Goal: Task Accomplishment & Management: Complete application form

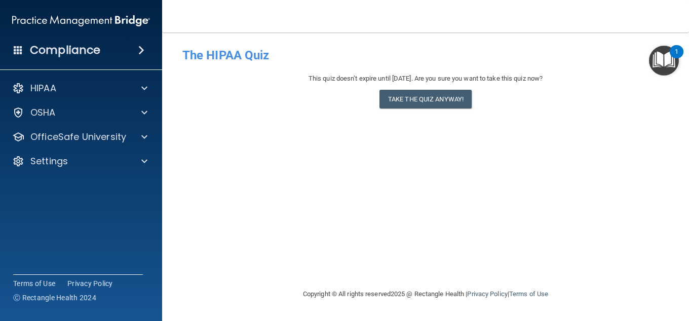
click at [53, 53] on h4 "Compliance" at bounding box center [65, 50] width 70 height 14
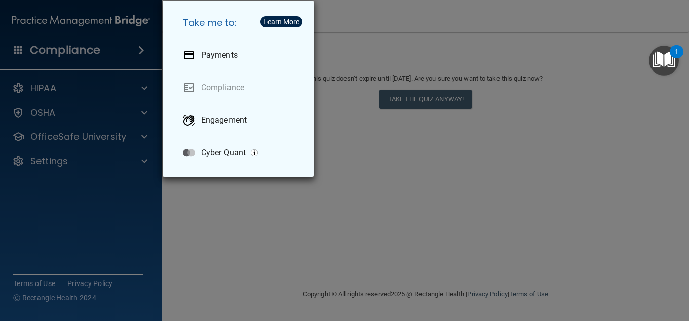
click at [145, 53] on div "Take me to: Payments Compliance Engagement Cyber Quant" at bounding box center [344, 160] width 689 height 321
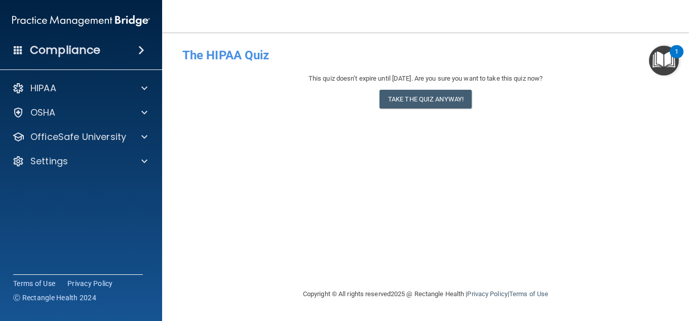
click at [140, 51] on span at bounding box center [141, 50] width 6 height 12
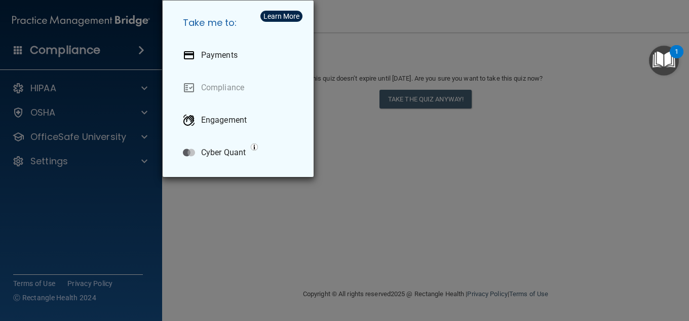
click at [140, 51] on div "Take me to: Payments Compliance Engagement Cyber Quant" at bounding box center [344, 160] width 689 height 321
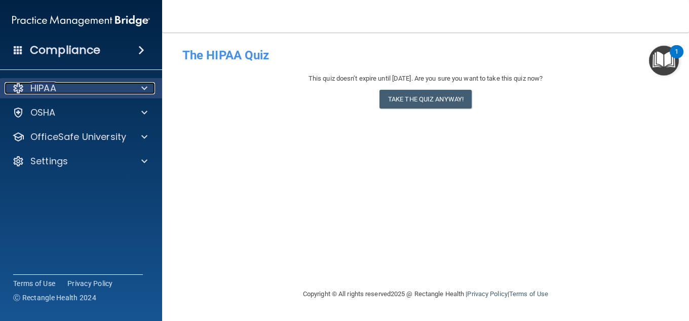
click at [70, 92] on div "HIPAA" at bounding box center [68, 88] width 126 height 12
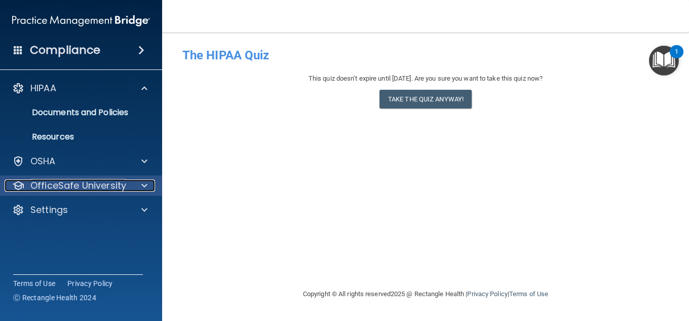
click at [138, 188] on div at bounding box center [142, 185] width 25 height 12
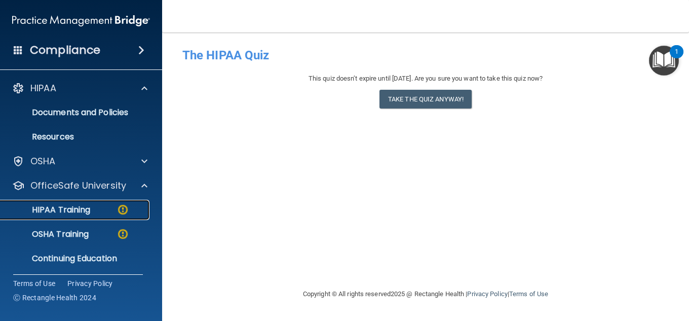
click at [96, 207] on div "HIPAA Training" at bounding box center [76, 210] width 138 height 10
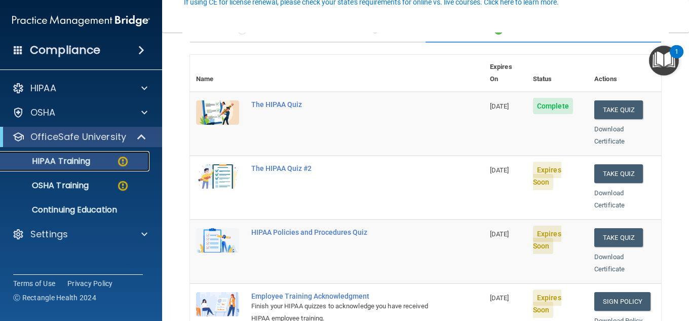
scroll to position [101, 0]
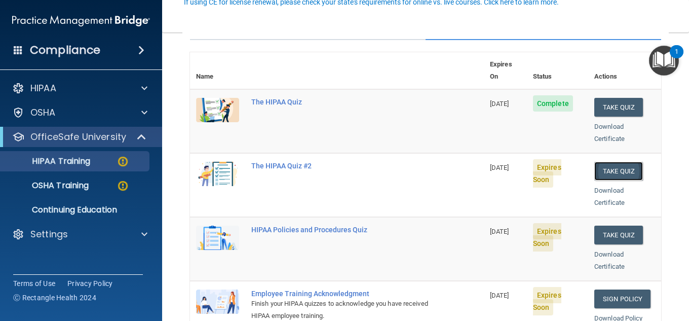
click at [624, 162] on button "Take Quiz" at bounding box center [618, 171] width 49 height 19
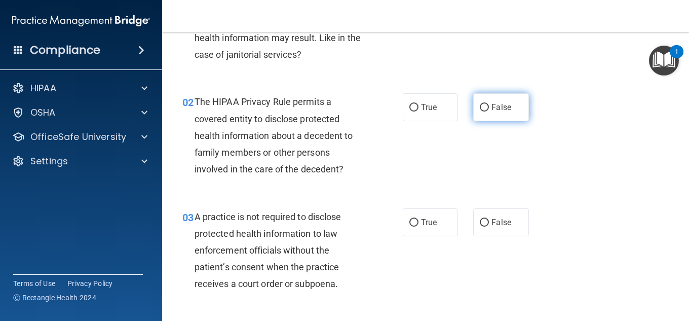
click at [482, 109] on input "False" at bounding box center [483, 108] width 9 height 8
radio input "true"
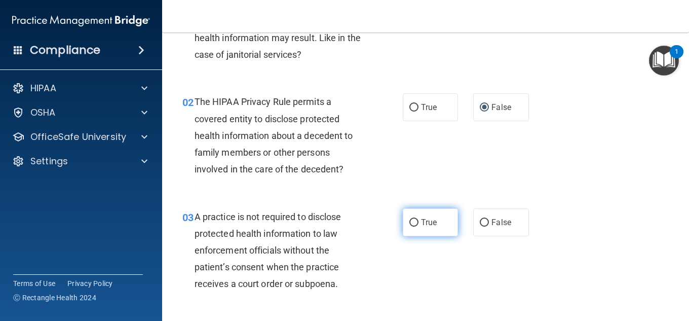
click at [410, 222] on input "True" at bounding box center [413, 223] width 9 height 8
radio input "true"
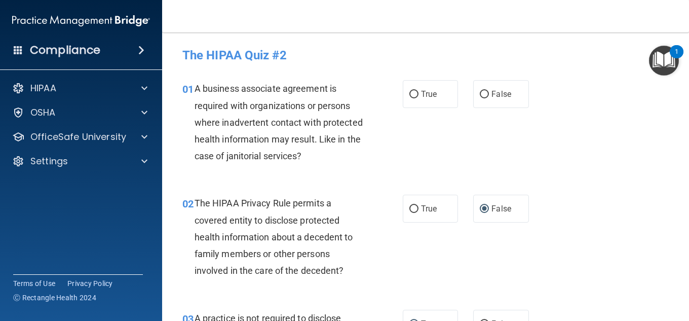
drag, startPoint x: 479, startPoint y: 94, endPoint x: 458, endPoint y: 145, distance: 55.9
click at [480, 94] on input "False" at bounding box center [483, 95] width 9 height 8
radio input "true"
click at [410, 209] on input "True" at bounding box center [413, 209] width 9 height 8
radio input "true"
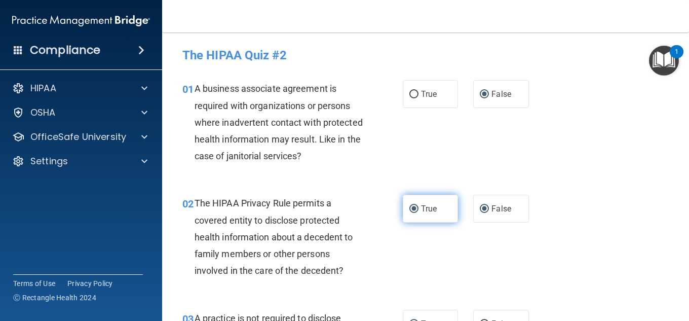
radio input "false"
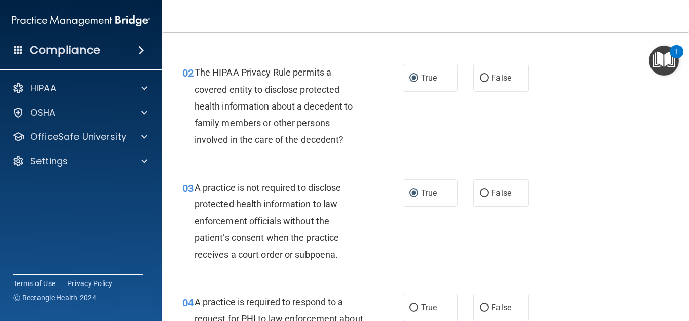
scroll to position [152, 0]
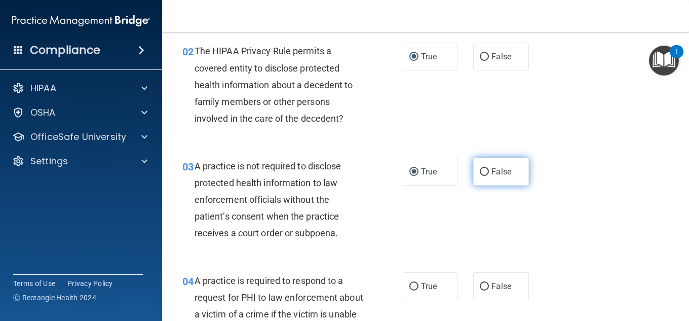
click at [479, 171] on input "False" at bounding box center [483, 172] width 9 height 8
radio input "true"
radio input "false"
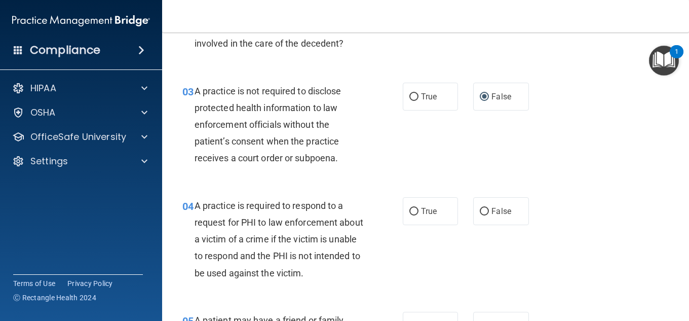
scroll to position [253, 0]
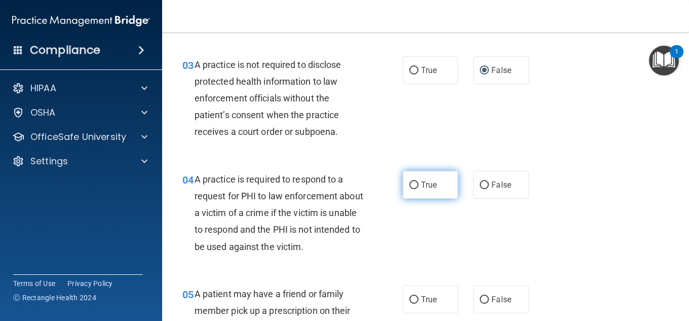
click at [409, 185] on input "True" at bounding box center [413, 185] width 9 height 8
radio input "true"
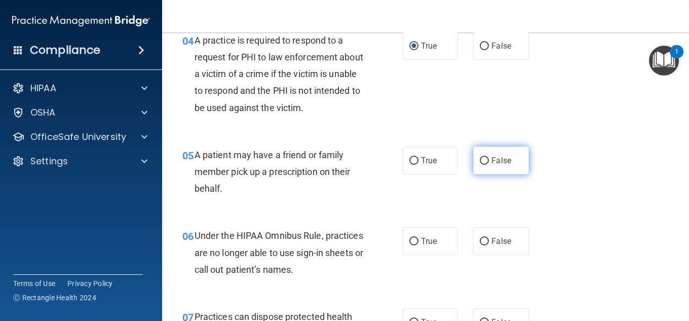
scroll to position [405, 0]
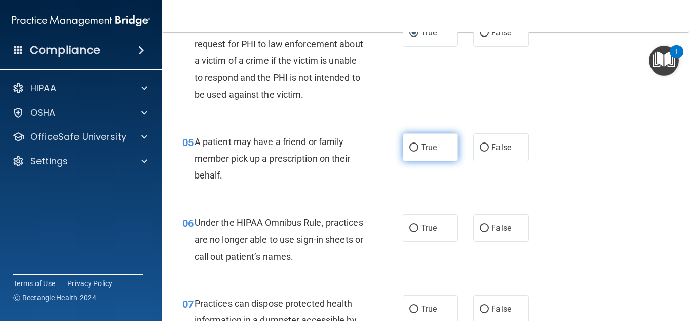
click at [412, 146] on input "True" at bounding box center [413, 148] width 9 height 8
radio input "true"
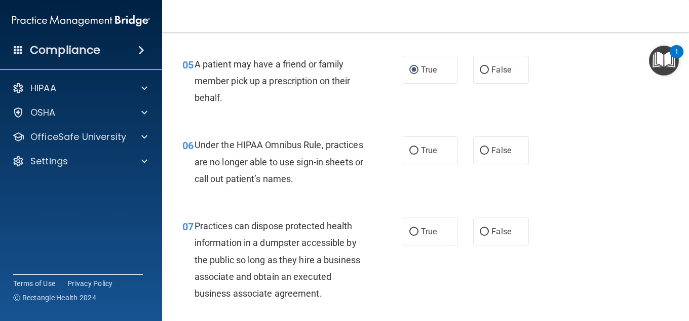
scroll to position [506, 0]
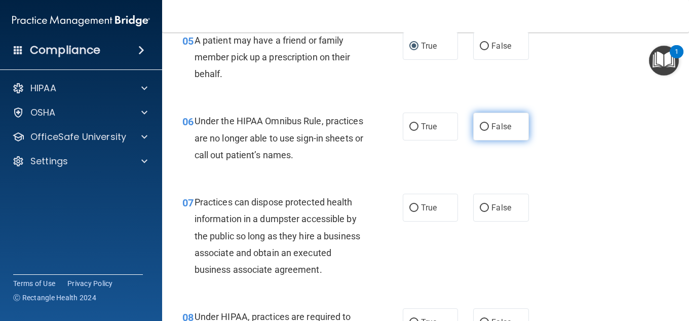
click at [480, 130] on input "False" at bounding box center [483, 127] width 9 height 8
radio input "true"
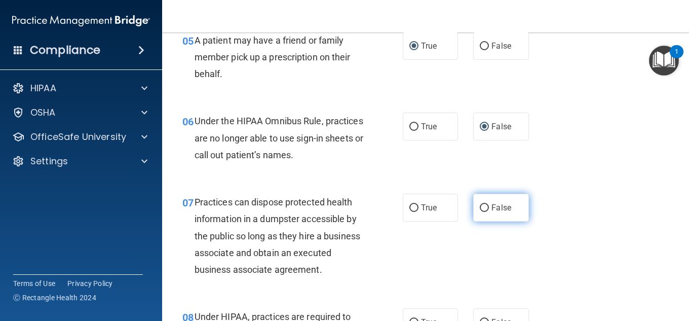
click at [480, 205] on input "False" at bounding box center [483, 208] width 9 height 8
radio input "true"
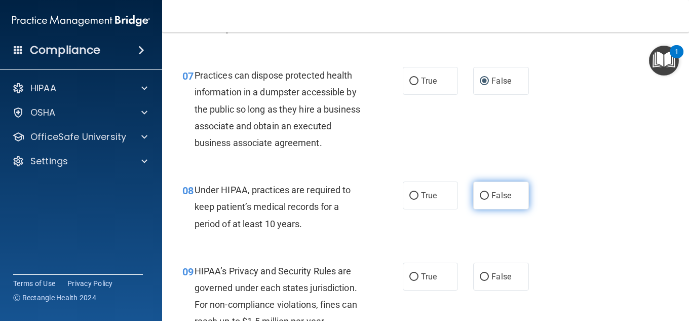
scroll to position [658, 0]
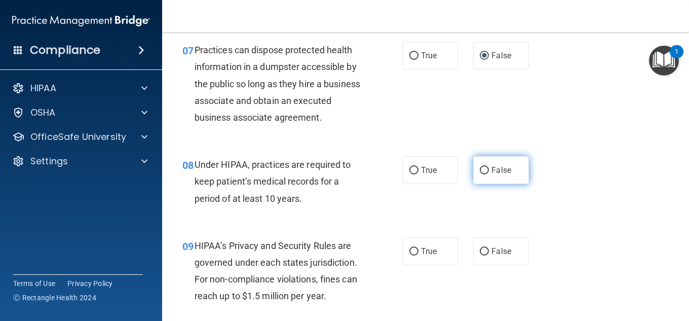
click at [479, 174] on input "False" at bounding box center [483, 171] width 9 height 8
radio input "true"
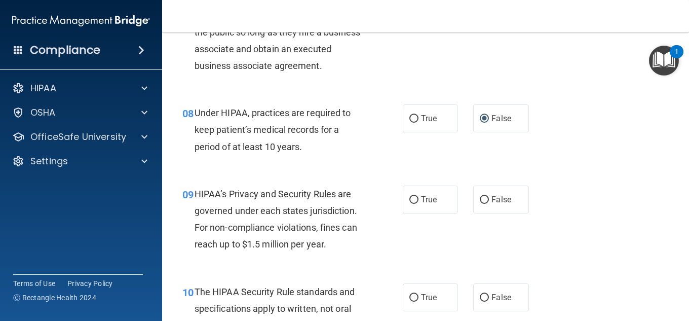
scroll to position [759, 0]
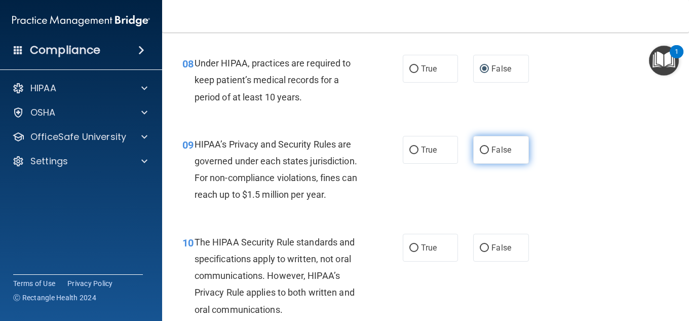
click at [479, 154] on input "False" at bounding box center [483, 150] width 9 height 8
radio input "true"
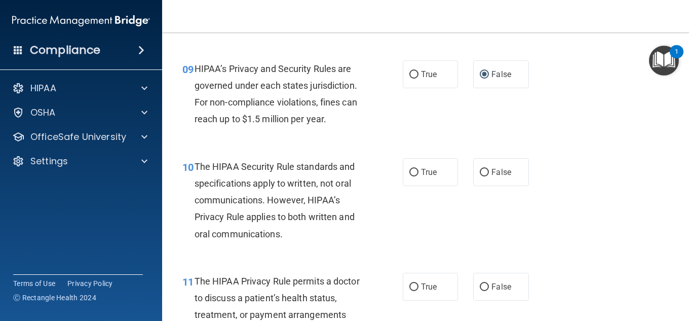
scroll to position [861, 0]
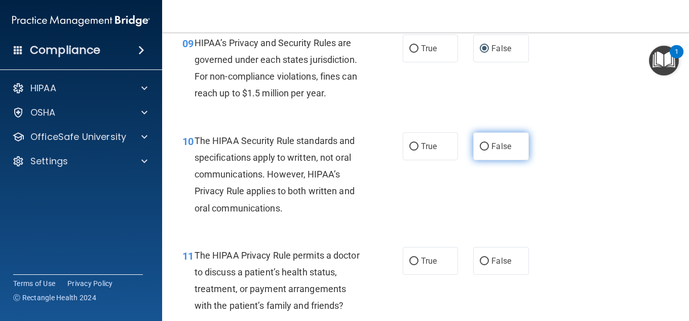
drag, startPoint x: 410, startPoint y: 164, endPoint x: 469, endPoint y: 167, distance: 58.8
click at [410, 150] on input "True" at bounding box center [413, 147] width 9 height 8
radio input "true"
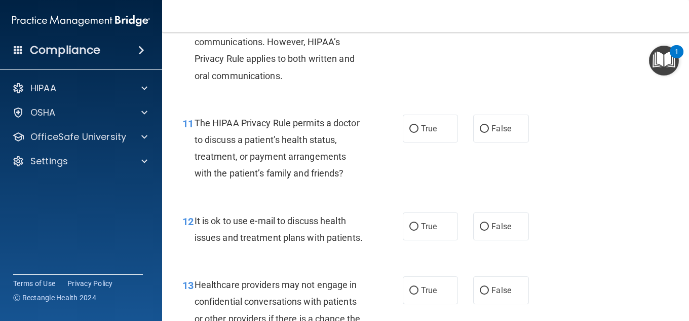
scroll to position [1013, 0]
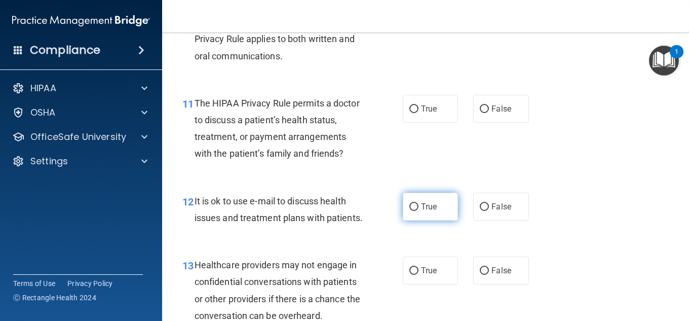
click at [409, 211] on input "True" at bounding box center [413, 207] width 9 height 8
radio input "true"
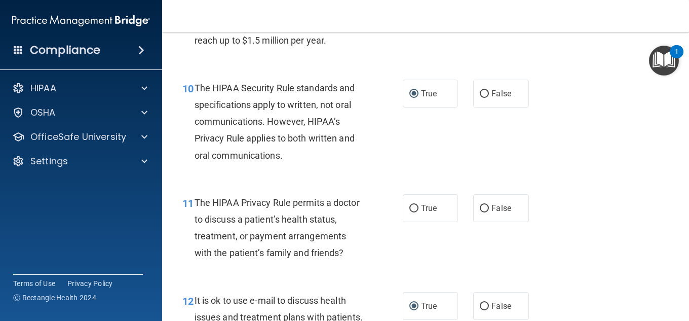
scroll to position [911, 0]
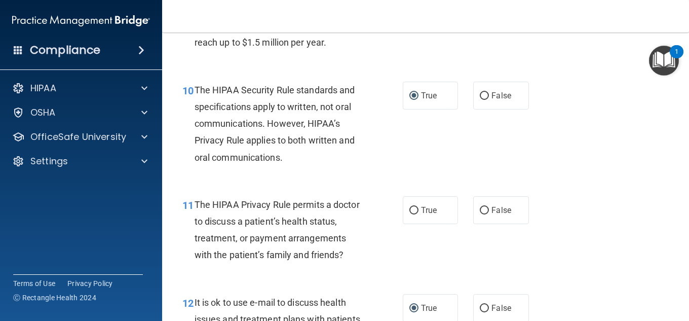
drag, startPoint x: 409, startPoint y: 222, endPoint x: 510, endPoint y: 197, distance: 104.8
click at [409, 214] on input "True" at bounding box center [413, 211] width 9 height 8
radio input "true"
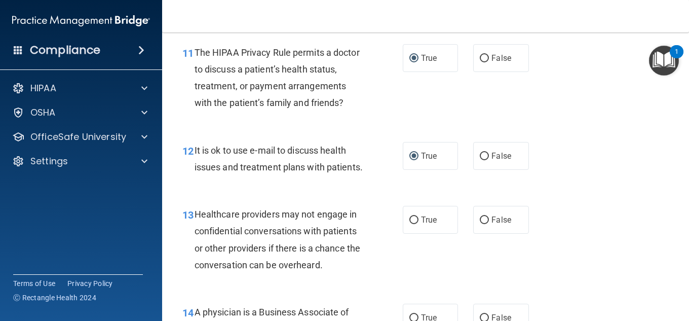
scroll to position [1114, 0]
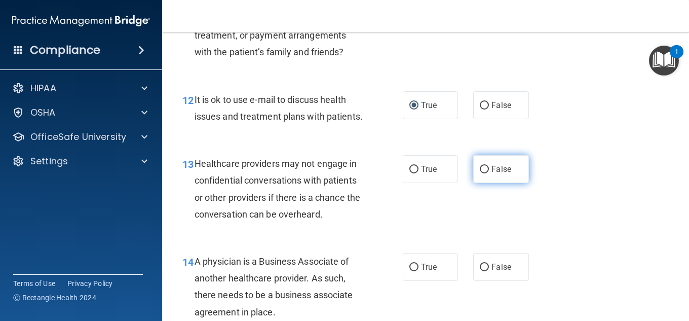
click at [479, 173] on input "False" at bounding box center [483, 170] width 9 height 8
radio input "true"
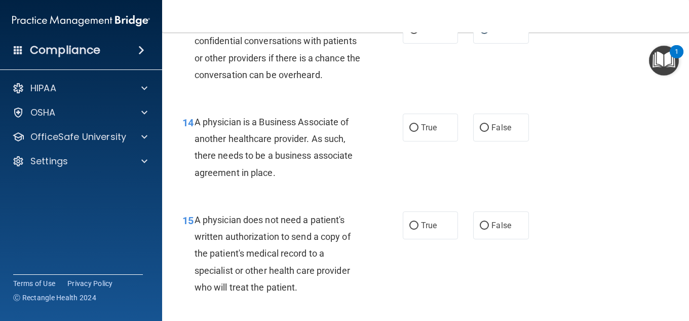
scroll to position [1266, 0]
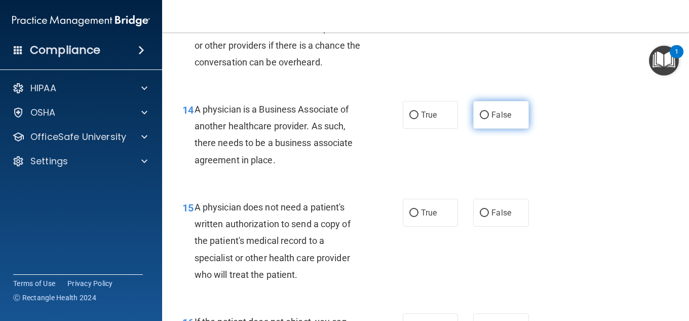
click at [479, 119] on input "False" at bounding box center [483, 115] width 9 height 8
radio input "true"
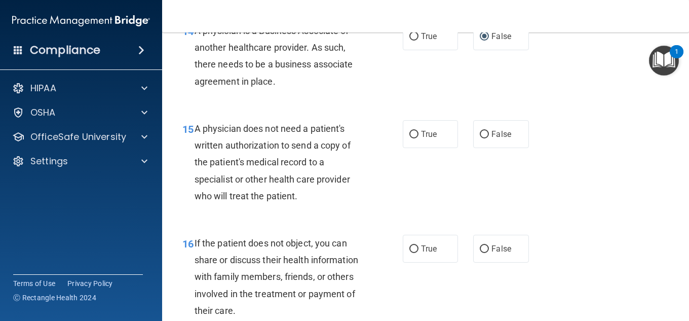
scroll to position [1367, 0]
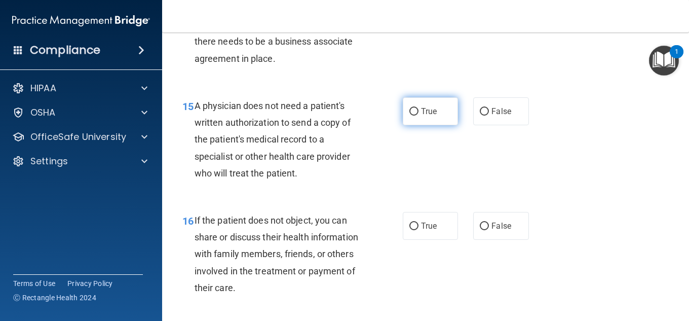
click at [410, 115] on input "True" at bounding box center [413, 112] width 9 height 8
radio input "true"
drag, startPoint x: 411, startPoint y: 256, endPoint x: 462, endPoint y: 223, distance: 60.4
click at [412, 230] on input "True" at bounding box center [413, 226] width 9 height 8
radio input "true"
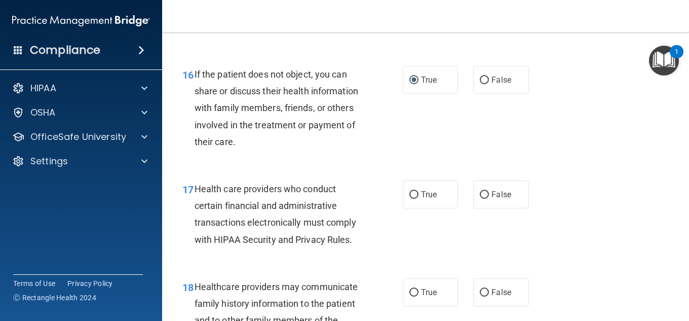
scroll to position [1570, 0]
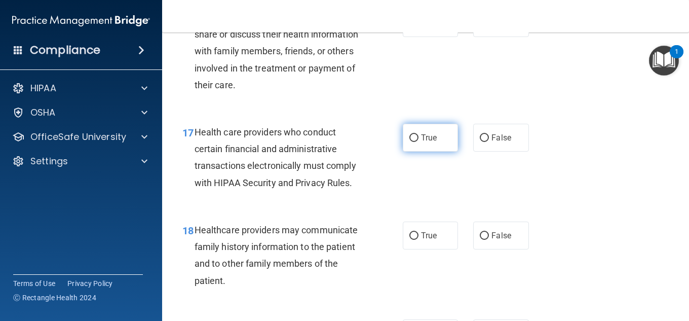
click at [410, 142] on input "True" at bounding box center [413, 138] width 9 height 8
radio input "true"
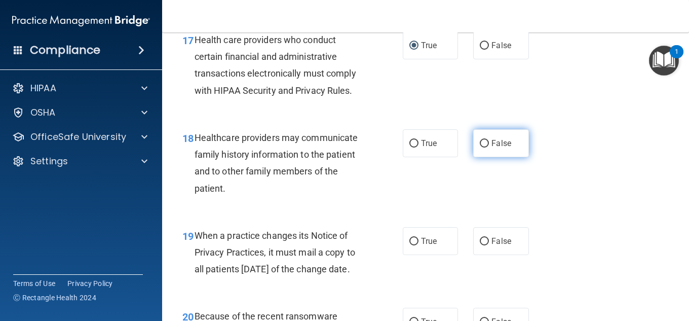
scroll to position [1671, 0]
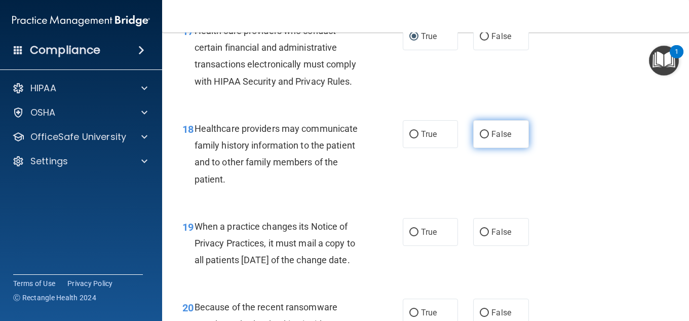
drag, startPoint x: 477, startPoint y: 169, endPoint x: 482, endPoint y: 175, distance: 7.6
click at [479, 138] on input "False" at bounding box center [483, 135] width 9 height 8
radio input "true"
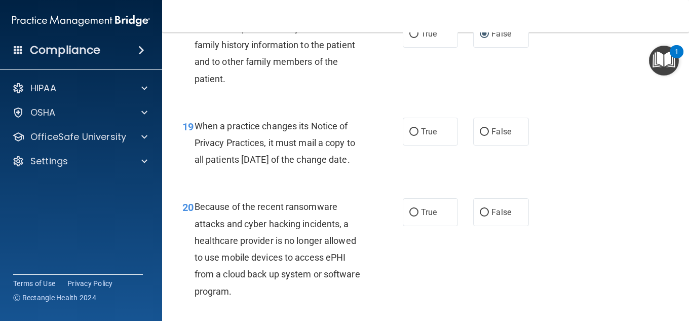
scroll to position [1772, 0]
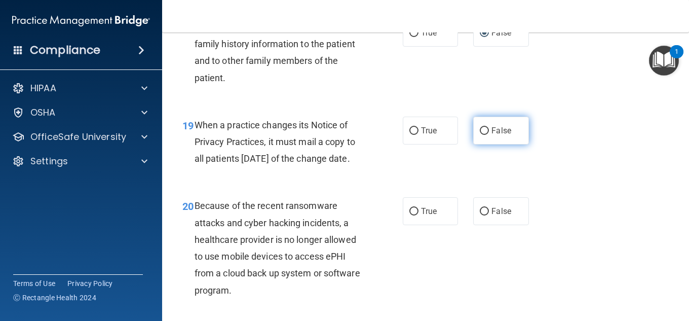
click at [481, 135] on input "False" at bounding box center [483, 131] width 9 height 8
radio input "true"
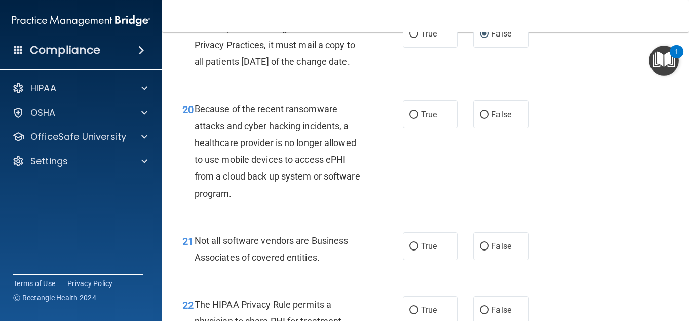
scroll to position [1873, 0]
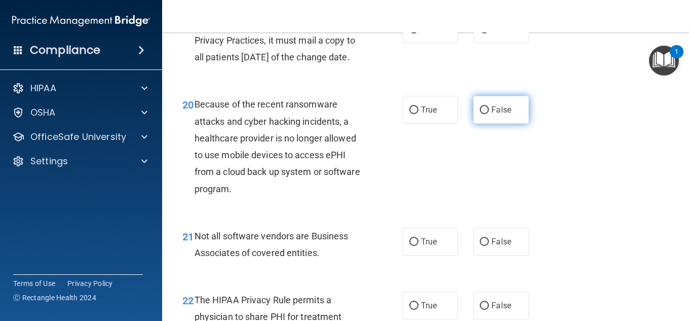
click at [481, 114] on input "False" at bounding box center [483, 110] width 9 height 8
radio input "true"
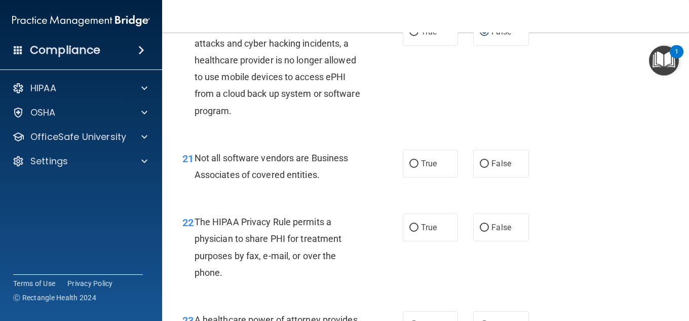
scroll to position [1975, 0]
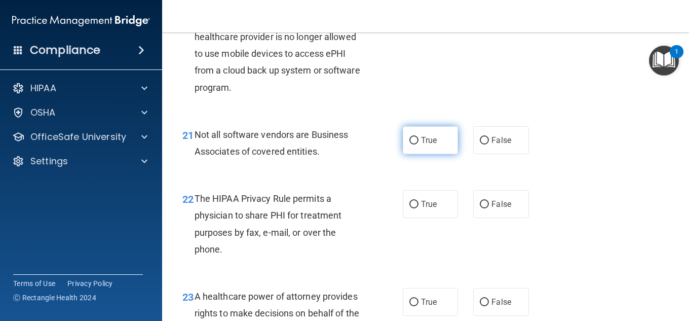
click at [412, 144] on input "True" at bounding box center [413, 141] width 9 height 8
radio input "true"
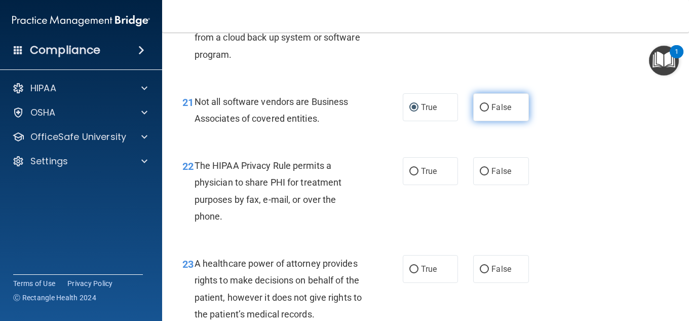
scroll to position [2025, 0]
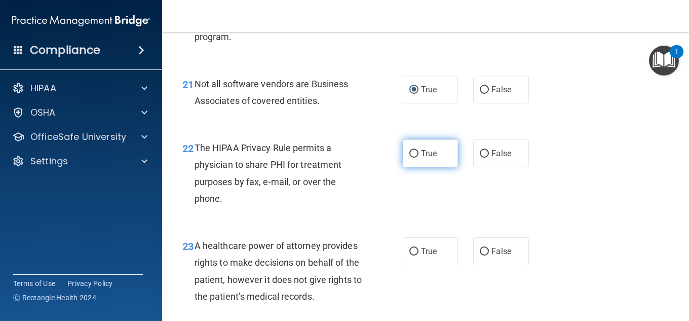
click at [411, 157] on input "True" at bounding box center [413, 154] width 9 height 8
radio input "true"
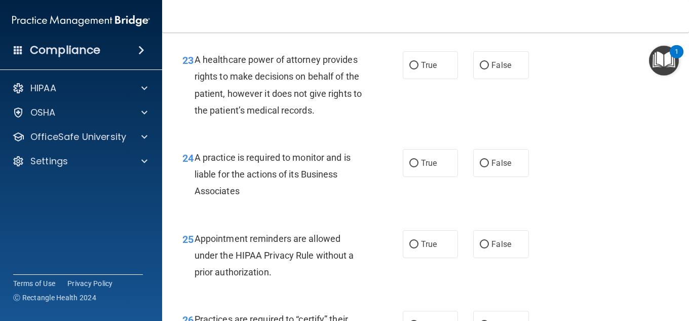
scroll to position [2228, 0]
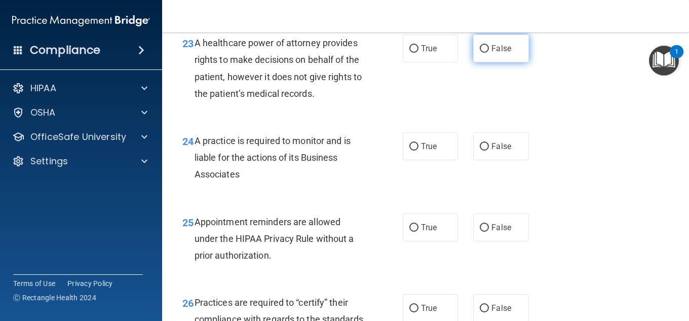
click at [481, 53] on input "False" at bounding box center [483, 49] width 9 height 8
radio input "true"
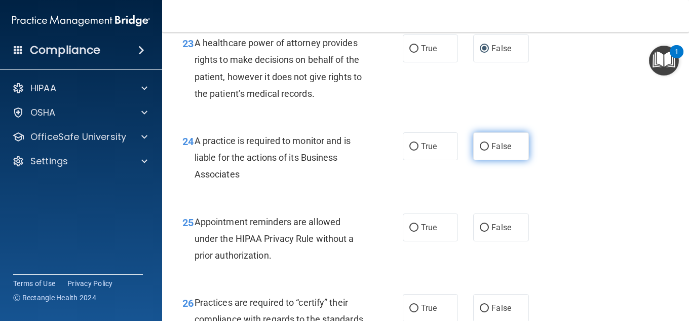
drag, startPoint x: 478, startPoint y: 196, endPoint x: 509, endPoint y: 190, distance: 32.1
click at [479, 150] on input "False" at bounding box center [483, 147] width 9 height 8
radio input "true"
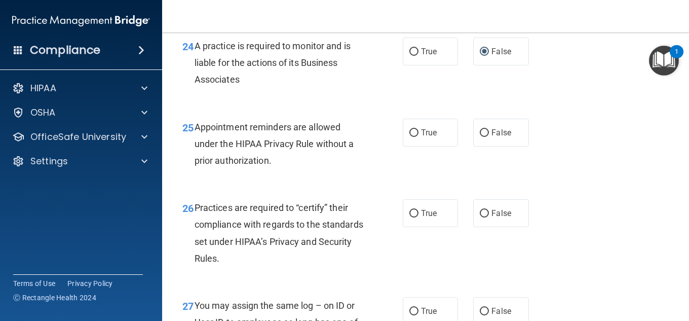
scroll to position [2329, 0]
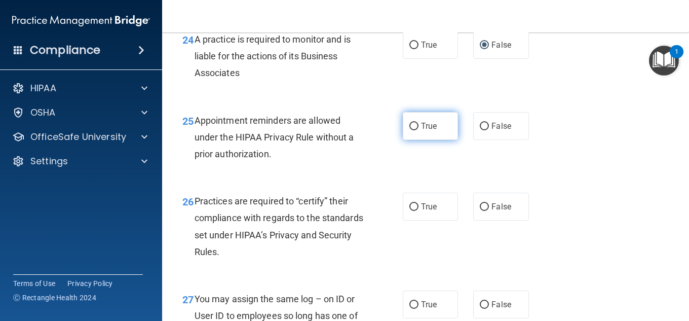
click at [410, 130] on input "True" at bounding box center [413, 127] width 9 height 8
radio input "true"
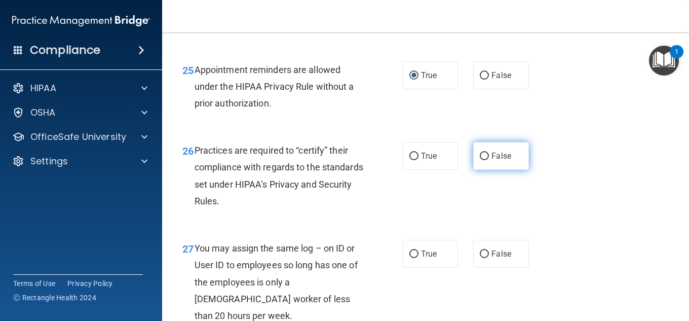
scroll to position [2430, 0]
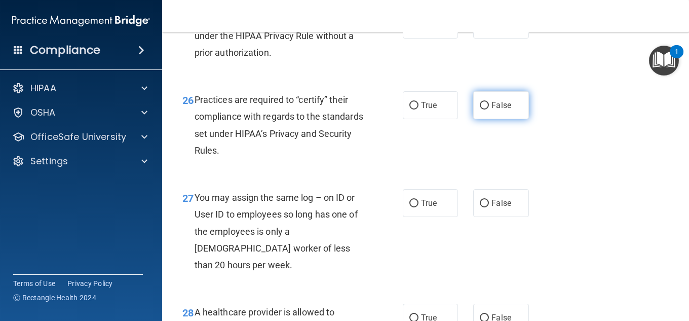
click at [479, 109] on input "False" at bounding box center [483, 106] width 9 height 8
radio input "true"
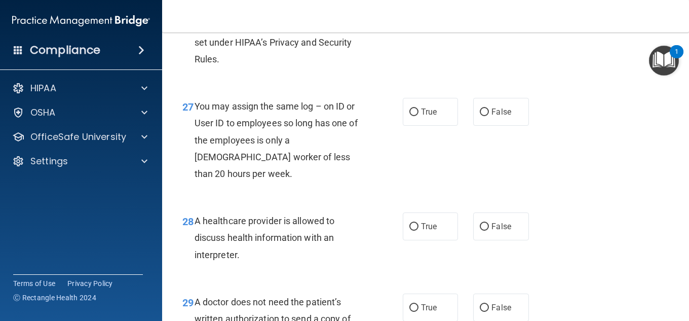
scroll to position [2532, 0]
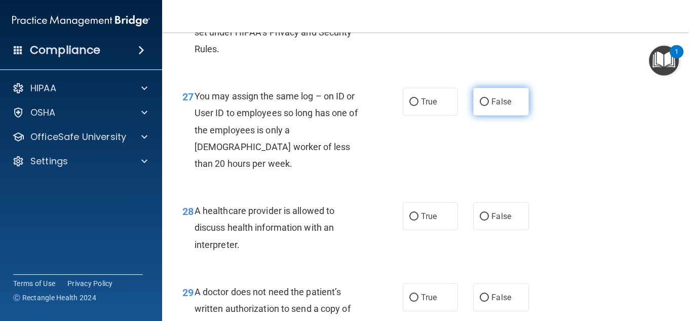
click at [482, 106] on input "False" at bounding box center [483, 102] width 9 height 8
radio input "true"
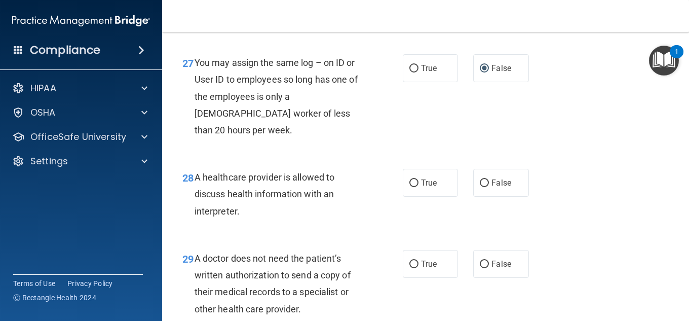
scroll to position [2582, 0]
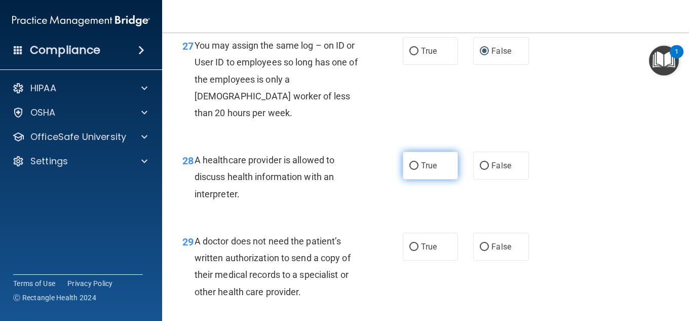
click at [411, 170] on input "True" at bounding box center [413, 166] width 9 height 8
radio input "true"
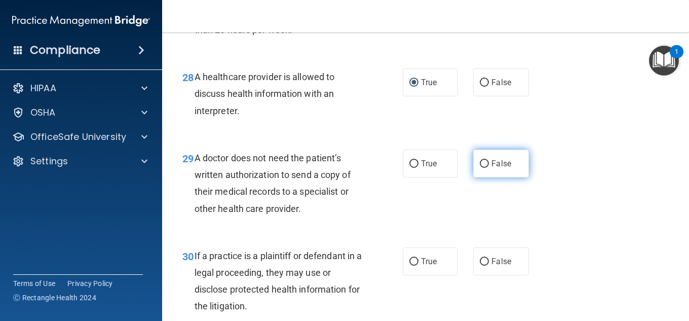
scroll to position [2684, 0]
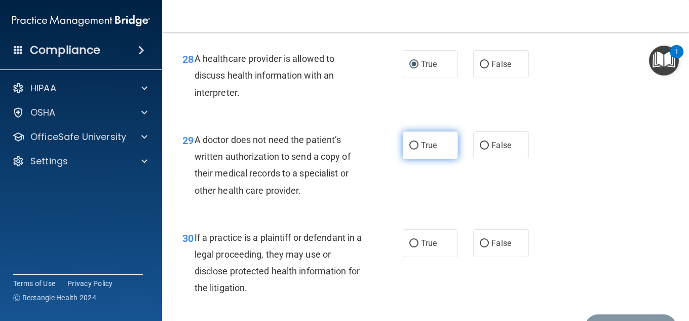
click at [412, 149] on input "True" at bounding box center [413, 146] width 9 height 8
radio input "true"
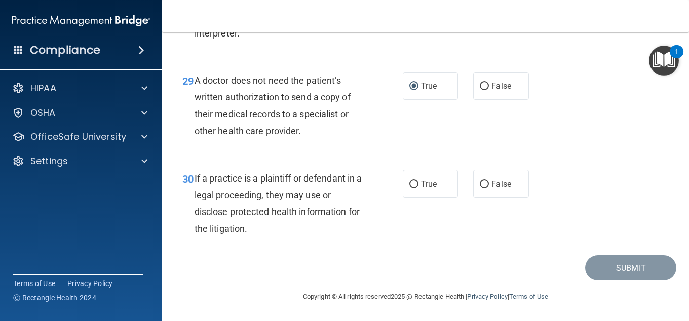
scroll to position [2777, 0]
click at [411, 184] on input "True" at bounding box center [413, 184] width 9 height 8
radio input "true"
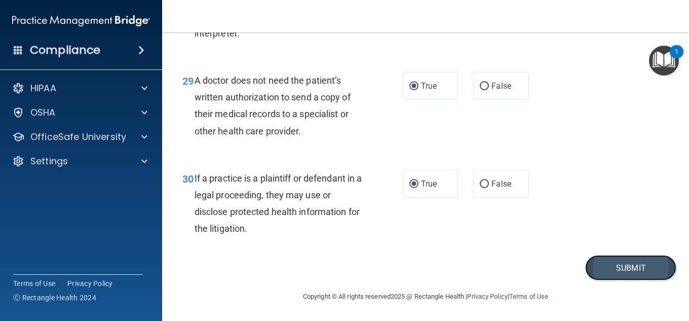
click at [621, 264] on button "Submit" at bounding box center [630, 268] width 91 height 26
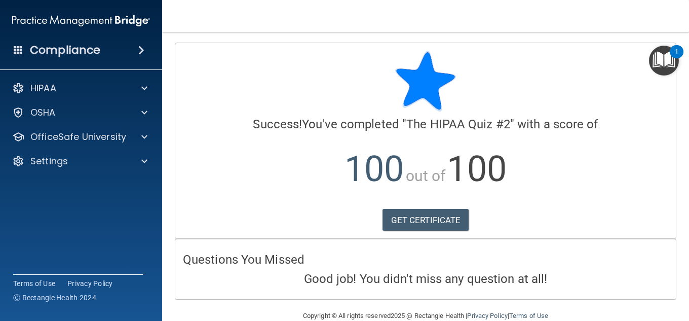
scroll to position [19, 0]
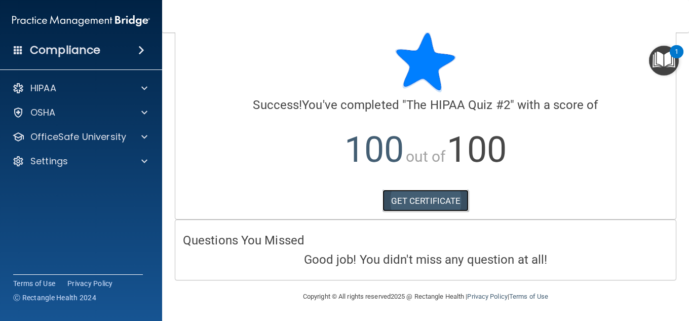
click at [420, 198] on link "GET CERTIFICATE" at bounding box center [425, 200] width 87 height 22
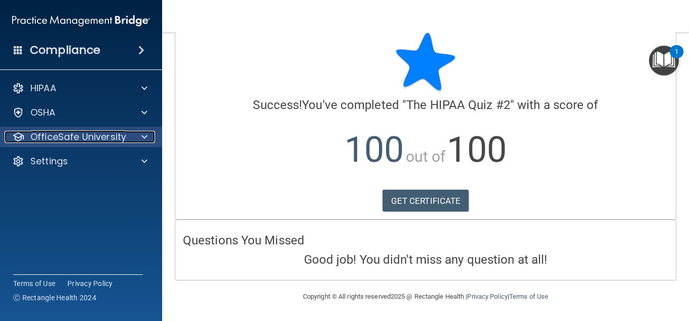
click at [85, 131] on p "OfficeSafe University" at bounding box center [78, 137] width 96 height 12
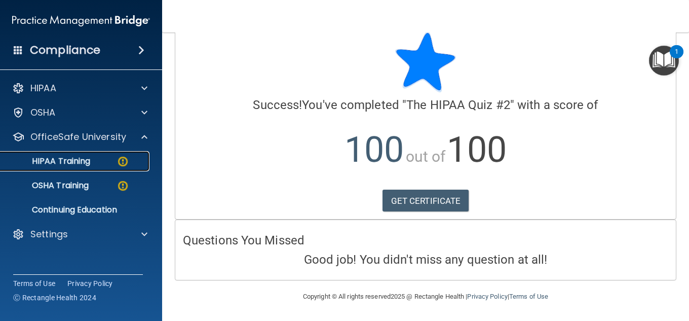
click at [128, 168] on link "HIPAA Training" at bounding box center [69, 161] width 159 height 20
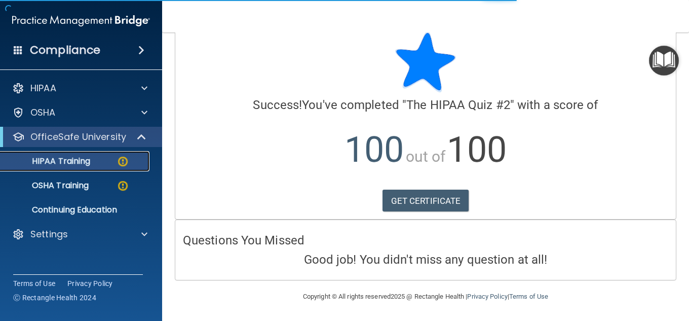
scroll to position [478, 0]
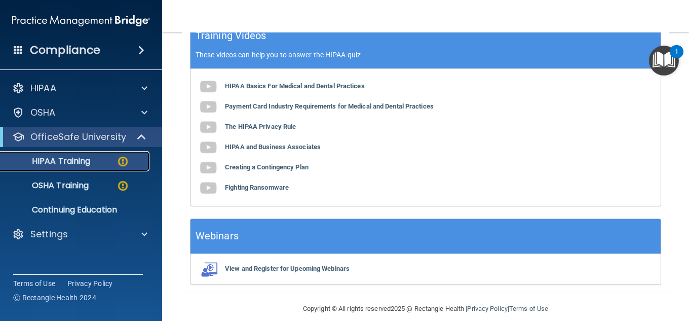
click at [137, 159] on div "HIPAA Training" at bounding box center [76, 161] width 138 height 10
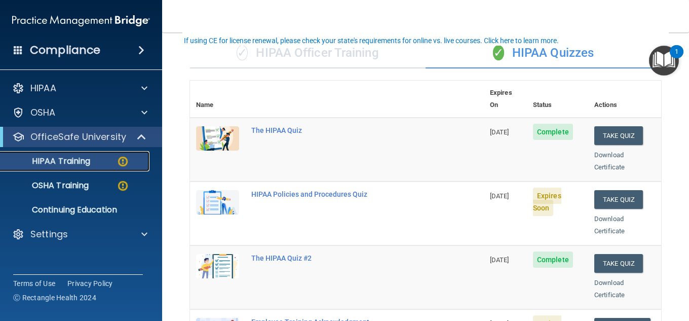
scroll to position [73, 0]
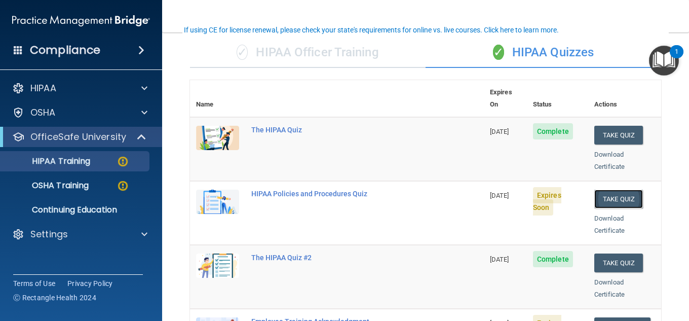
click at [614, 190] on button "Take Quiz" at bounding box center [618, 198] width 49 height 19
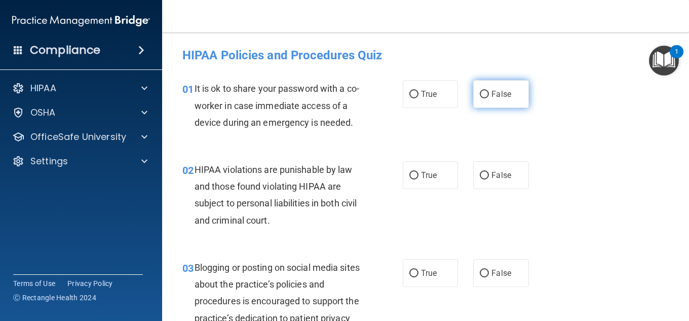
click at [480, 95] on input "False" at bounding box center [483, 95] width 9 height 8
radio input "true"
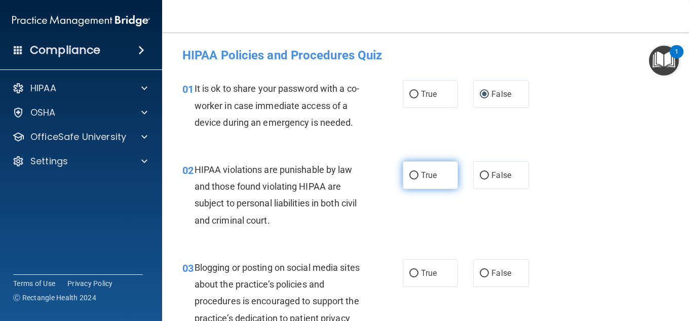
click at [410, 174] on input "True" at bounding box center [413, 176] width 9 height 8
radio input "true"
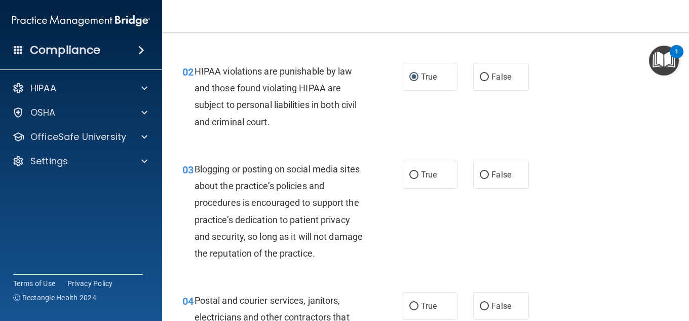
scroll to position [101, 0]
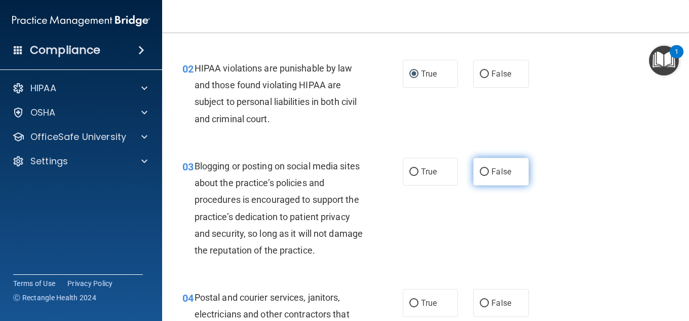
click at [482, 172] on input "False" at bounding box center [483, 172] width 9 height 8
radio input "true"
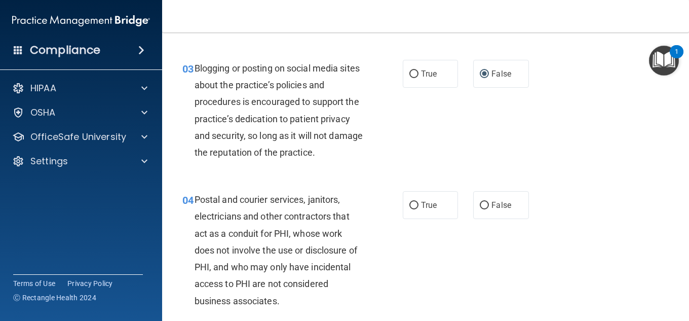
scroll to position [203, 0]
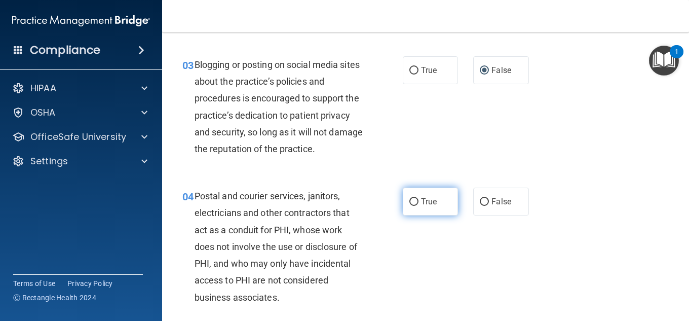
click at [412, 198] on input "True" at bounding box center [413, 202] width 9 height 8
radio input "true"
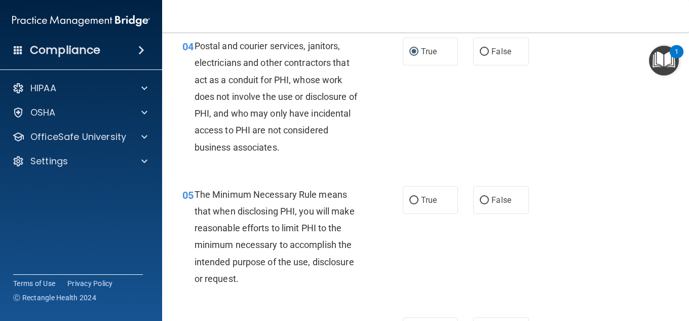
scroll to position [354, 0]
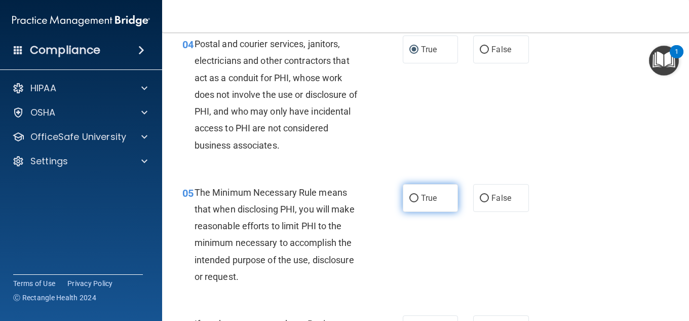
click at [412, 196] on input "True" at bounding box center [413, 198] width 9 height 8
radio input "true"
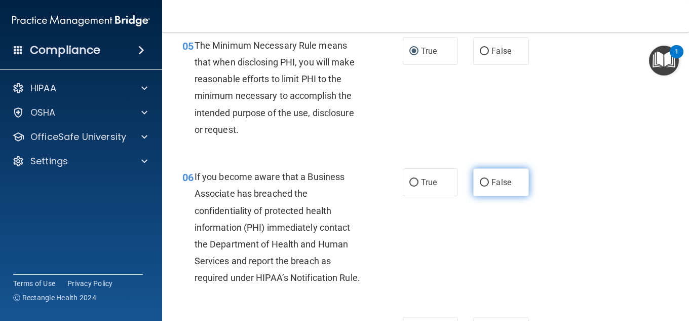
scroll to position [506, 0]
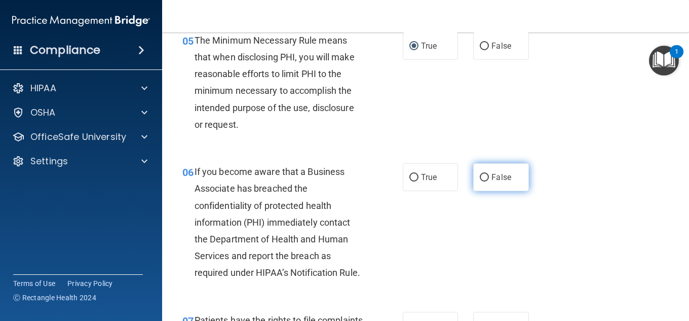
click at [479, 178] on input "False" at bounding box center [483, 178] width 9 height 8
radio input "true"
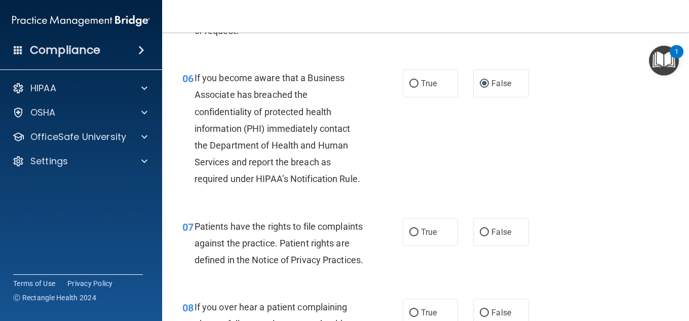
scroll to position [608, 0]
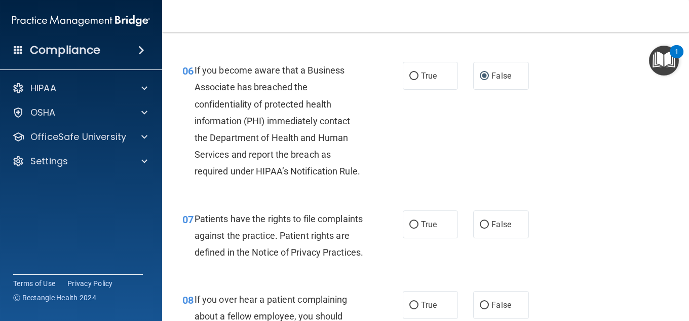
drag, startPoint x: 407, startPoint y: 241, endPoint x: 479, endPoint y: 221, distance: 75.0
click at [409, 228] on input "True" at bounding box center [413, 225] width 9 height 8
radio input "true"
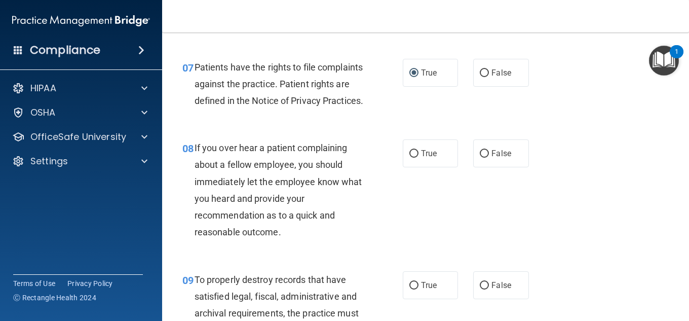
scroll to position [759, 0]
click at [481, 157] on input "False" at bounding box center [483, 153] width 9 height 8
radio input "true"
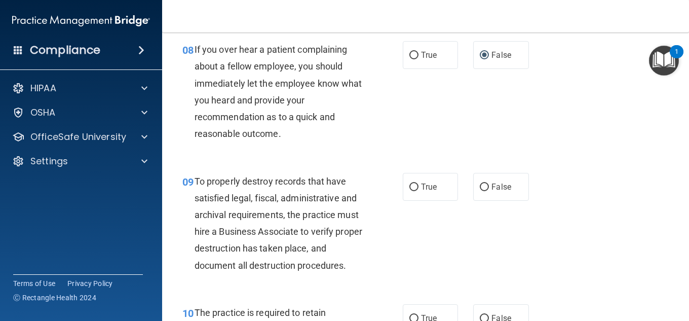
scroll to position [861, 0]
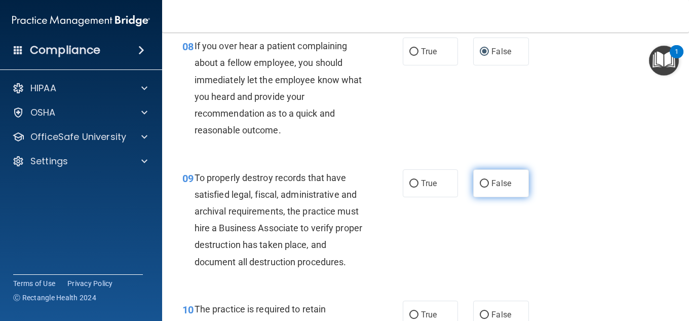
click at [479, 187] on input "False" at bounding box center [483, 184] width 9 height 8
radio input "true"
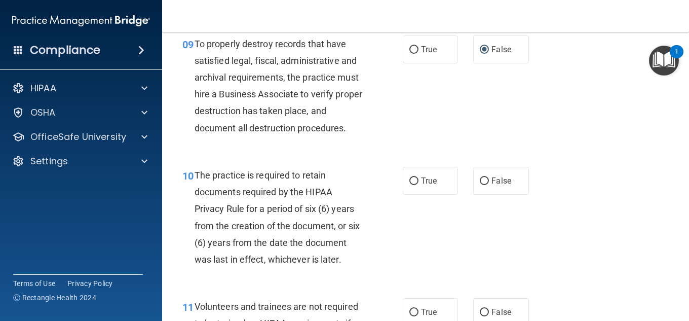
scroll to position [1013, 0]
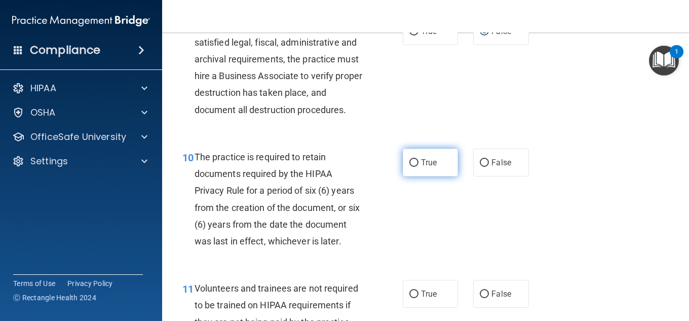
click at [410, 167] on input "True" at bounding box center [413, 163] width 9 height 8
radio input "true"
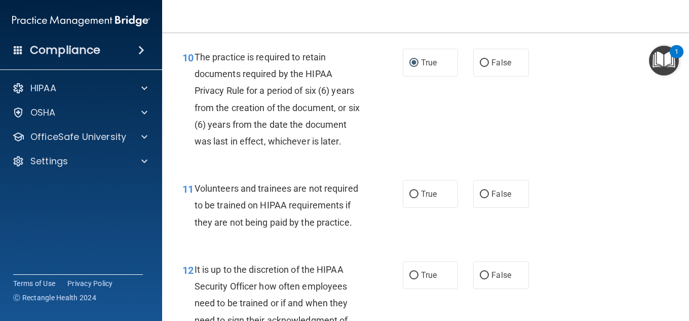
scroll to position [1114, 0]
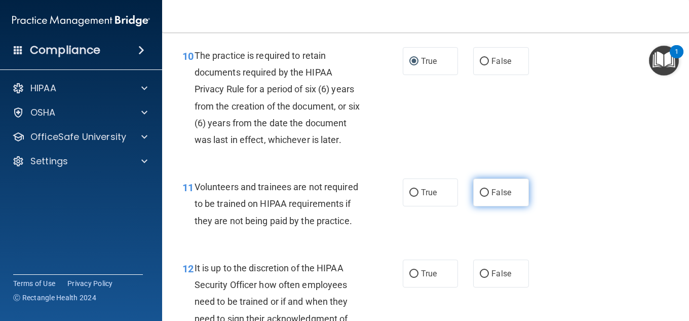
click at [479, 196] on input "False" at bounding box center [483, 193] width 9 height 8
radio input "true"
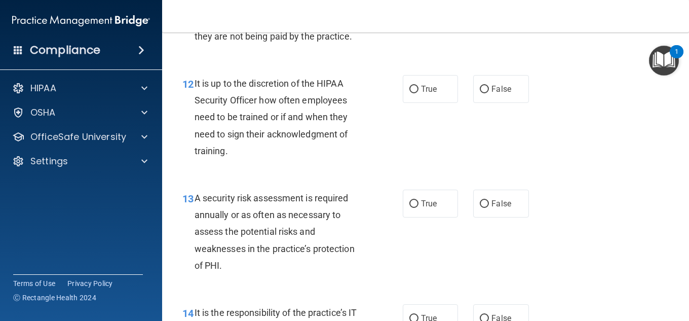
scroll to position [1316, 0]
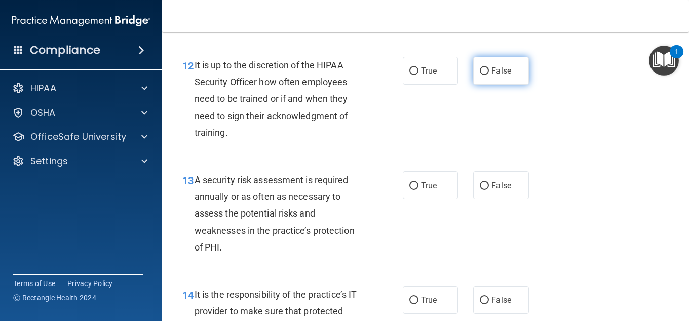
click at [481, 75] on input "False" at bounding box center [483, 71] width 9 height 8
radio input "true"
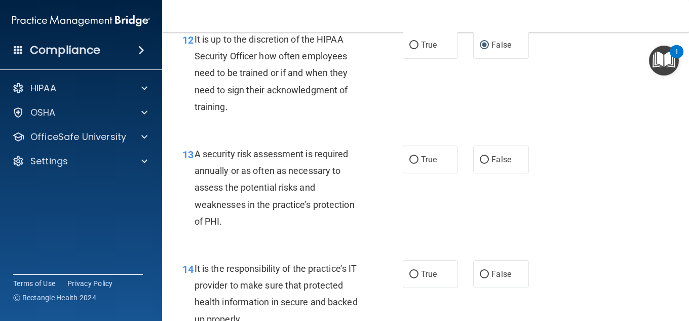
scroll to position [1367, 0]
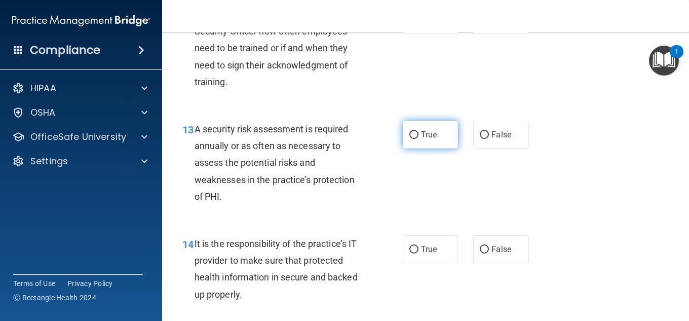
click at [412, 139] on input "True" at bounding box center [413, 135] width 9 height 8
radio input "true"
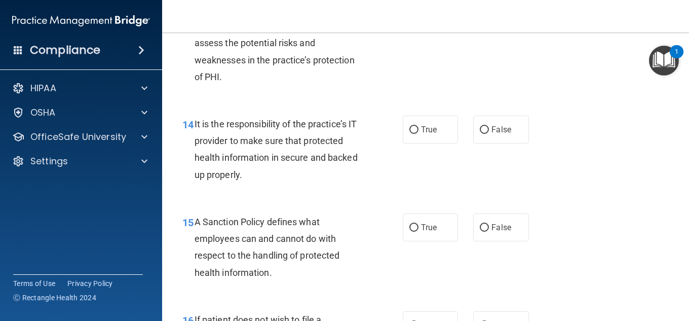
scroll to position [1519, 0]
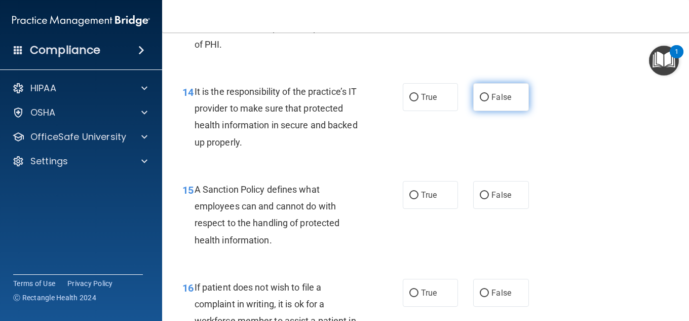
click at [479, 101] on input "False" at bounding box center [483, 98] width 9 height 8
radio input "true"
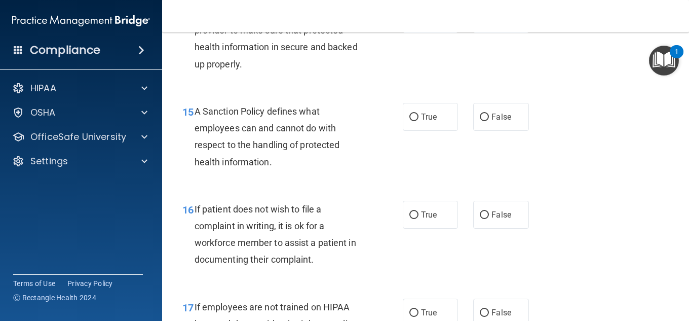
scroll to position [1620, 0]
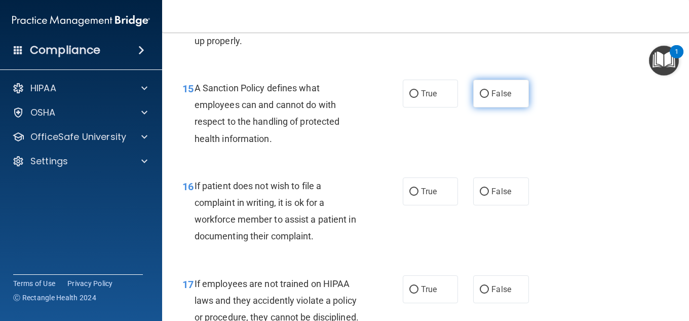
click at [479, 98] on input "False" at bounding box center [483, 94] width 9 height 8
radio input "true"
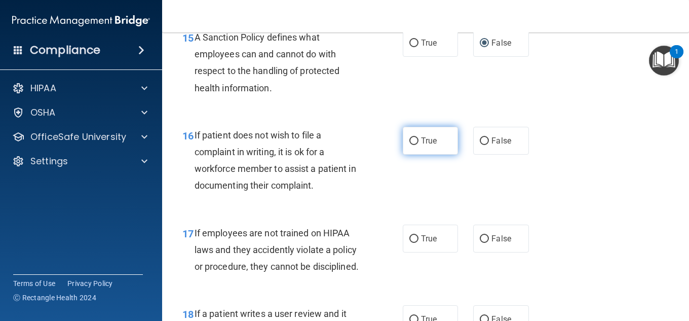
click at [409, 145] on input "True" at bounding box center [413, 141] width 9 height 8
radio input "true"
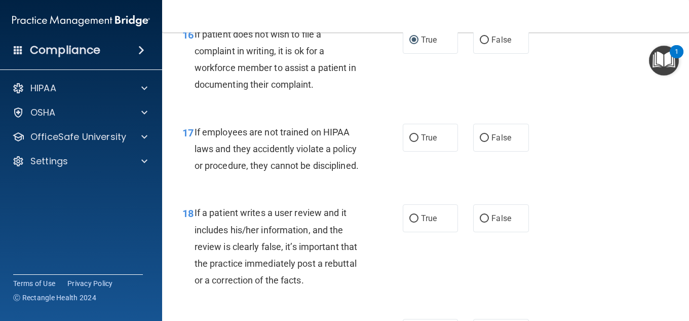
scroll to position [1772, 0]
click at [480, 141] on input "False" at bounding box center [483, 138] width 9 height 8
radio input "true"
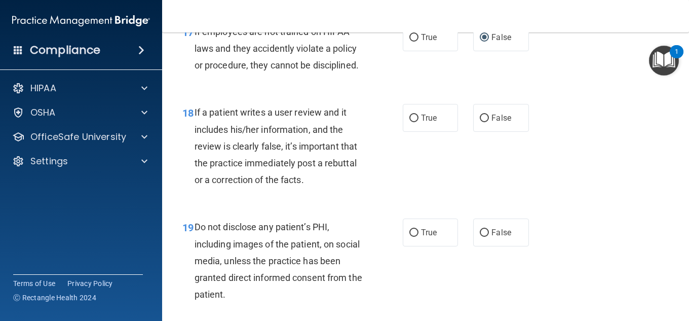
scroll to position [1873, 0]
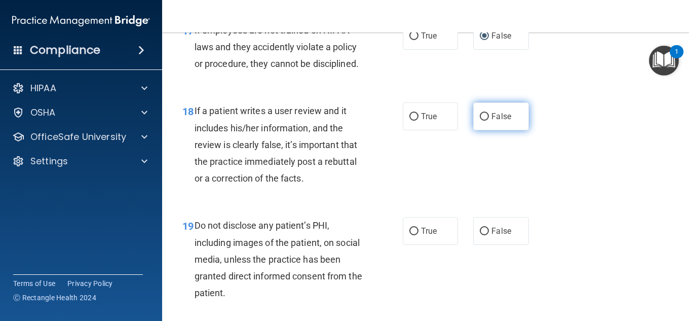
click at [479, 121] on input "False" at bounding box center [483, 117] width 9 height 8
radio input "true"
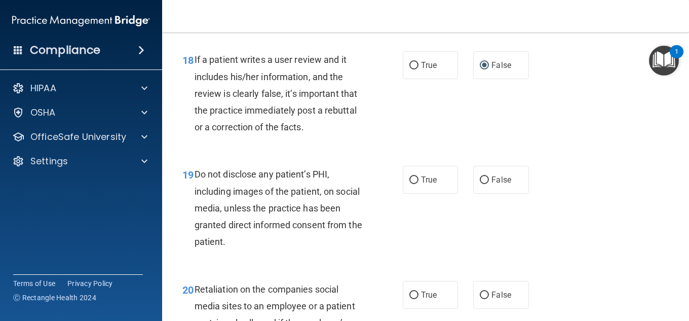
scroll to position [1924, 0]
click at [414, 184] on input "True" at bounding box center [413, 181] width 9 height 8
radio input "true"
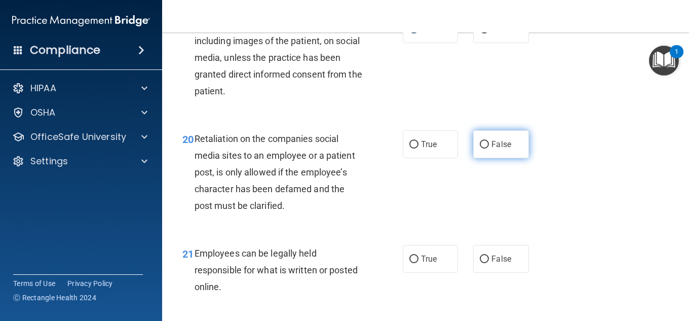
scroll to position [2076, 0]
click at [481, 147] on input "False" at bounding box center [483, 144] width 9 height 8
radio input "true"
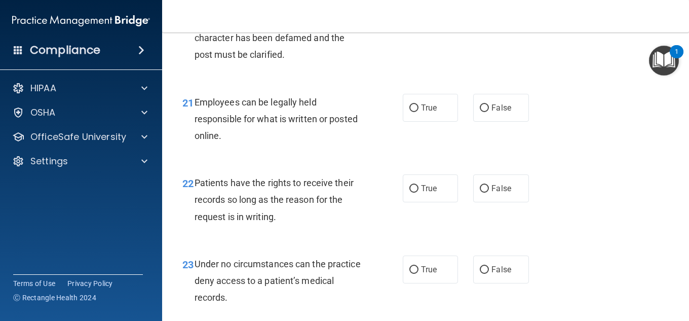
scroll to position [2228, 0]
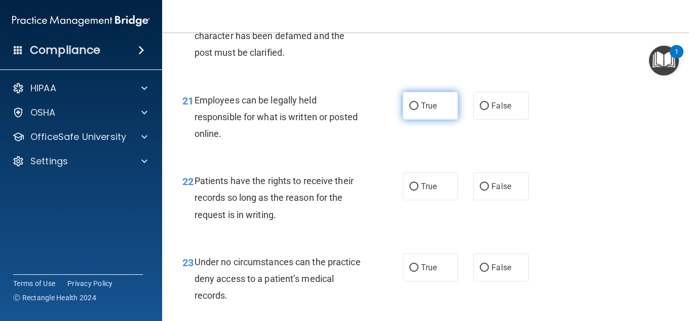
click at [409, 110] on input "True" at bounding box center [413, 106] width 9 height 8
radio input "true"
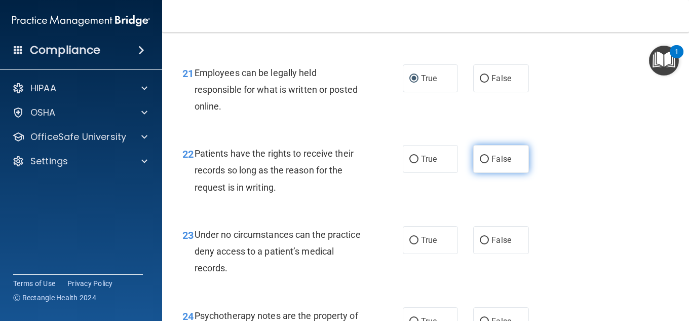
scroll to position [2278, 0]
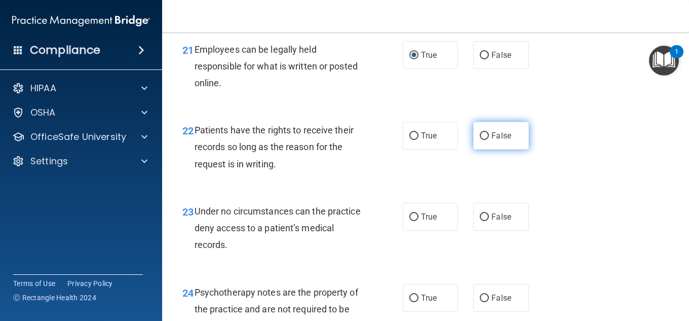
click at [479, 140] on input "False" at bounding box center [483, 136] width 9 height 8
radio input "true"
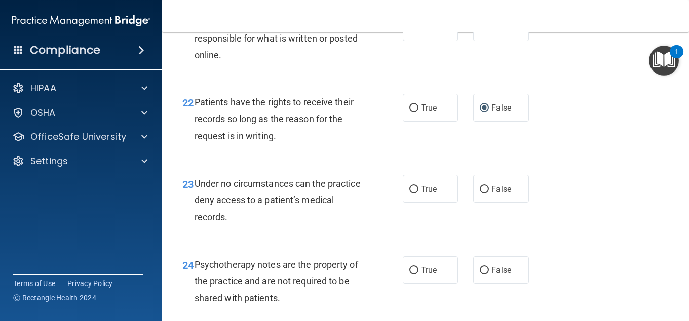
scroll to position [2329, 0]
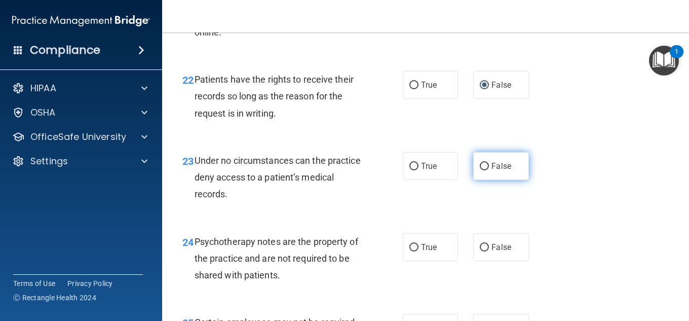
click at [484, 170] on input "False" at bounding box center [483, 167] width 9 height 8
radio input "true"
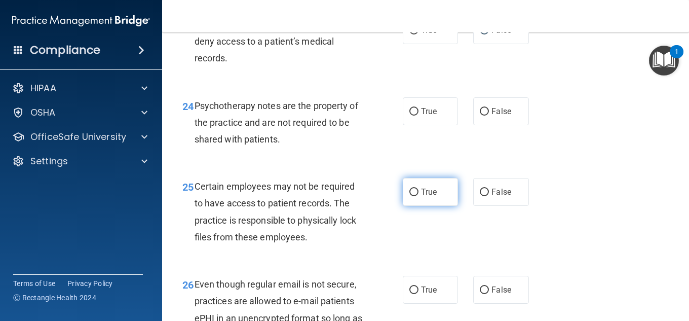
scroll to position [2481, 0]
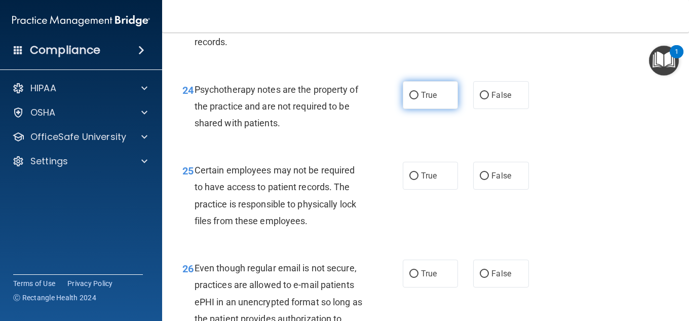
click at [410, 99] on input "True" at bounding box center [413, 96] width 9 height 8
radio input "true"
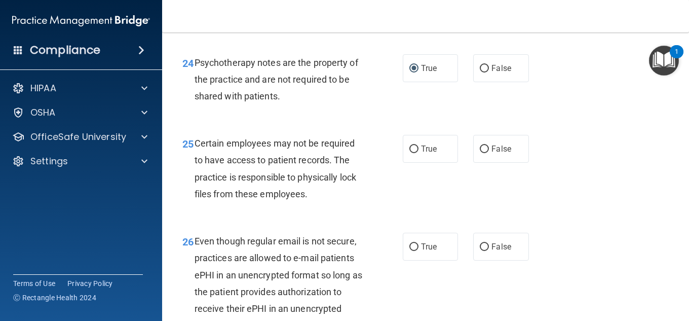
scroll to position [2532, 0]
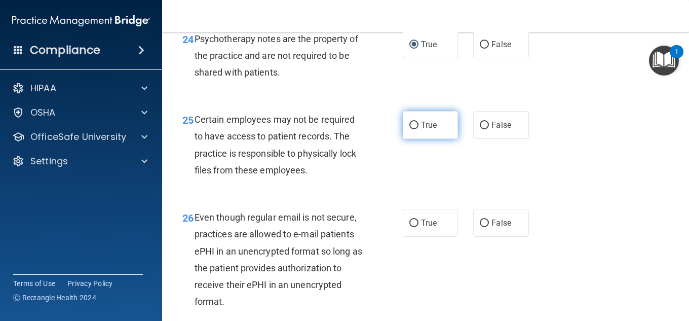
click at [409, 129] on input "True" at bounding box center [413, 126] width 9 height 8
radio input "true"
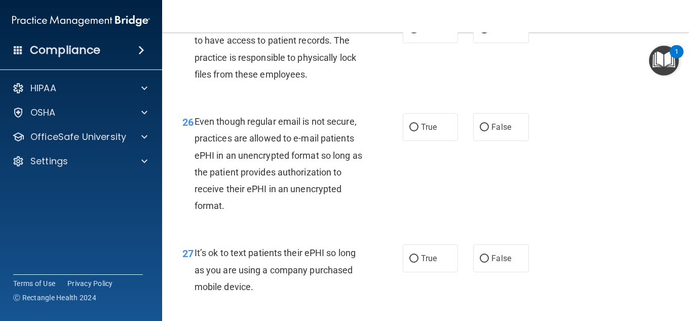
scroll to position [2633, 0]
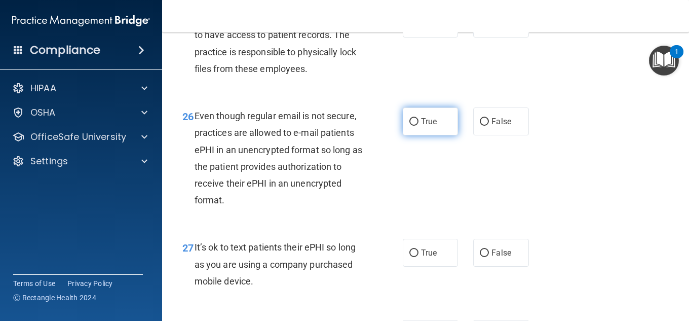
click at [413, 126] on input "True" at bounding box center [413, 122] width 9 height 8
radio input "true"
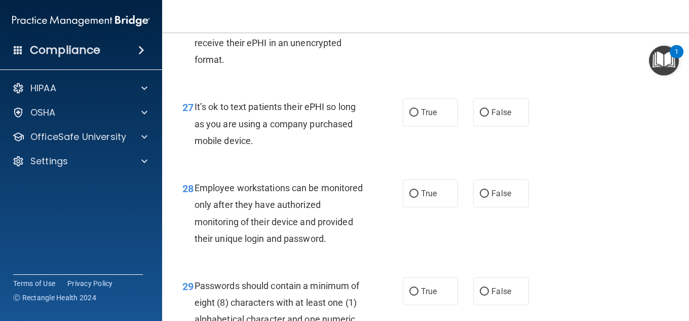
scroll to position [2785, 0]
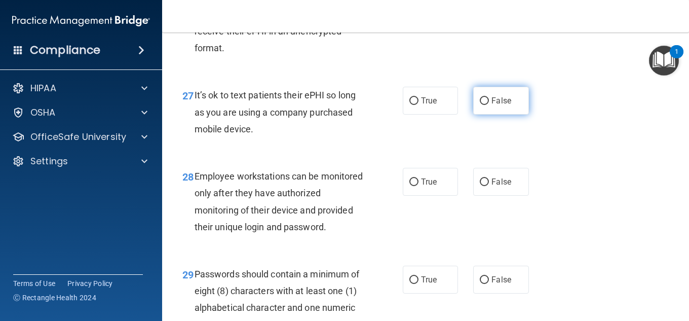
click at [479, 105] on input "False" at bounding box center [483, 101] width 9 height 8
radio input "true"
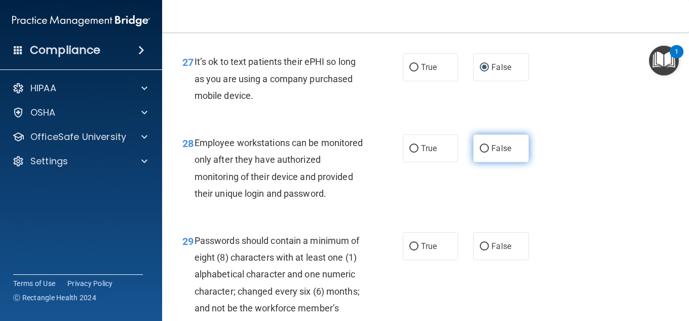
scroll to position [2835, 0]
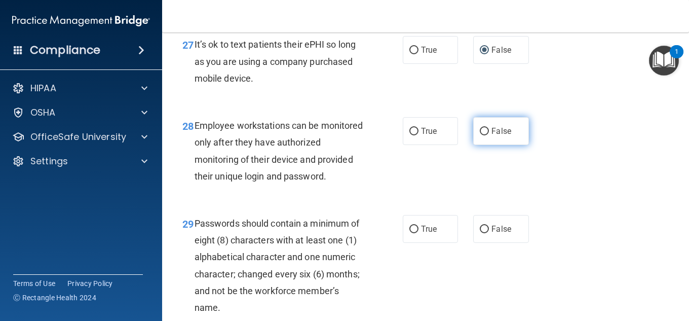
click at [479, 135] on input "False" at bounding box center [483, 132] width 9 height 8
radio input "true"
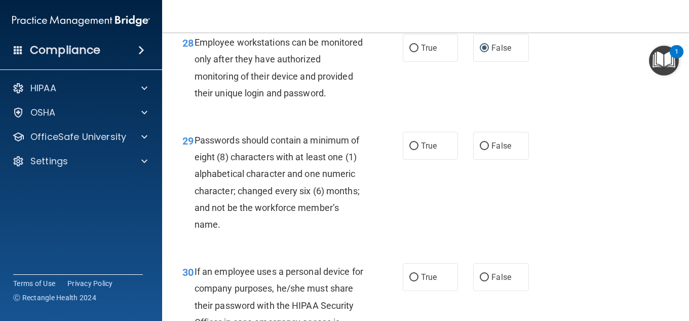
scroll to position [2937, 0]
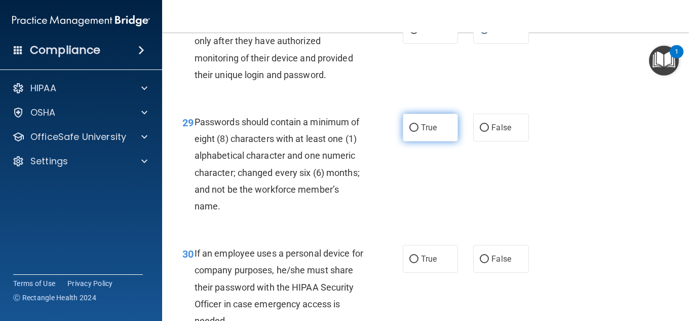
click at [411, 132] on input "True" at bounding box center [413, 128] width 9 height 8
radio input "true"
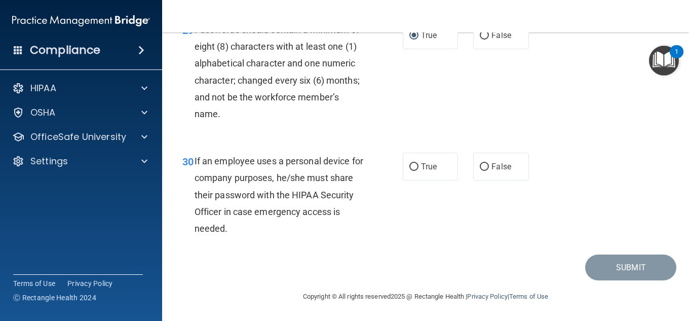
scroll to position [3089, 0]
click at [479, 171] on input "False" at bounding box center [483, 167] width 9 height 8
radio input "true"
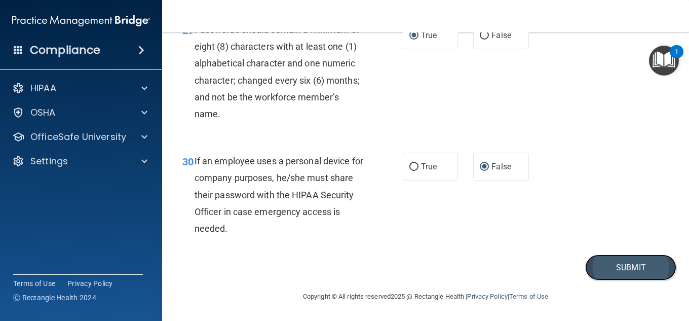
click at [606, 264] on button "Submit" at bounding box center [630, 267] width 91 height 26
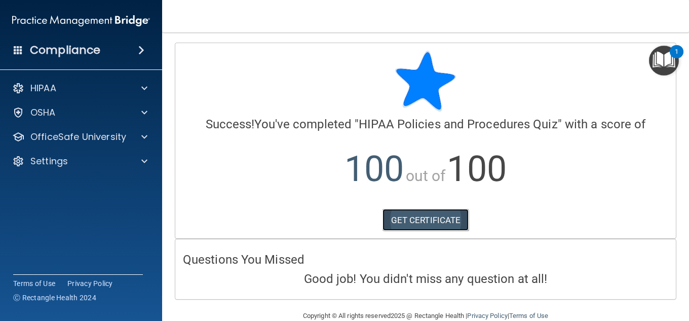
click at [426, 221] on link "GET CERTIFICATE" at bounding box center [425, 220] width 87 height 22
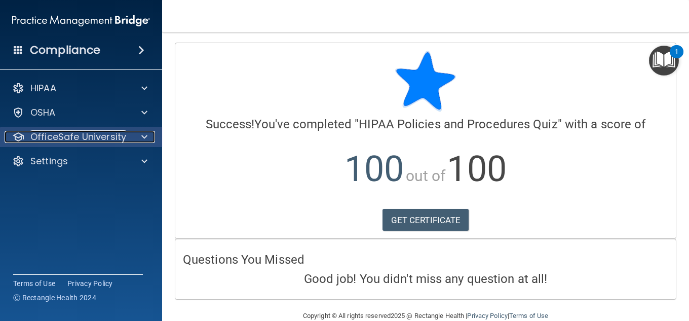
click at [92, 137] on p "OfficeSafe University" at bounding box center [78, 137] width 96 height 12
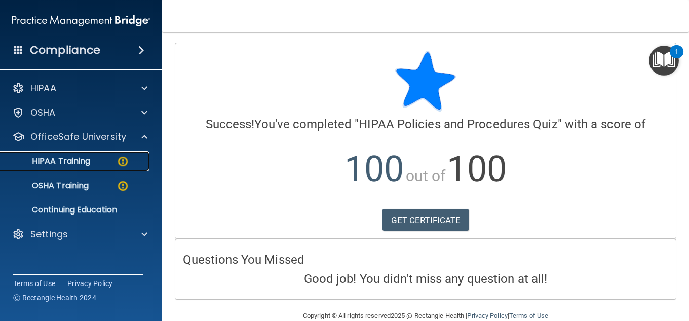
click at [84, 162] on p "HIPAA Training" at bounding box center [49, 161] width 84 height 10
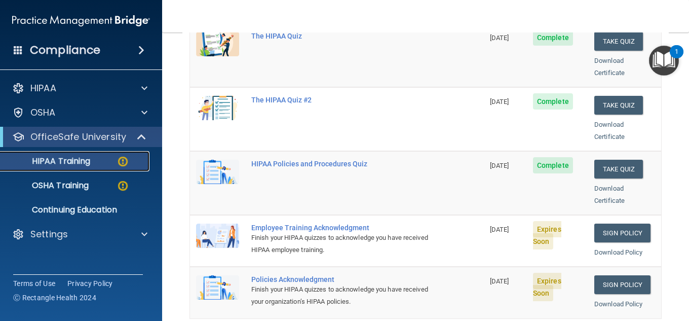
scroll to position [225, 0]
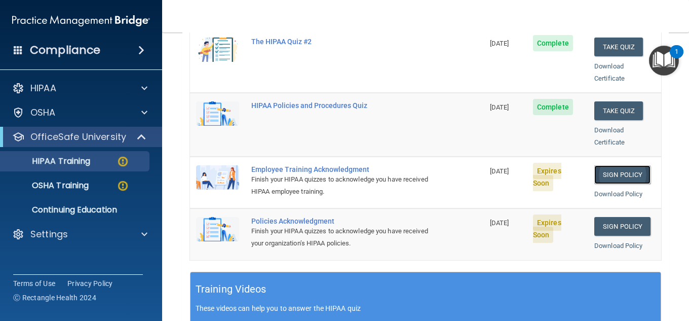
click at [616, 165] on link "Sign Policy" at bounding box center [622, 174] width 56 height 19
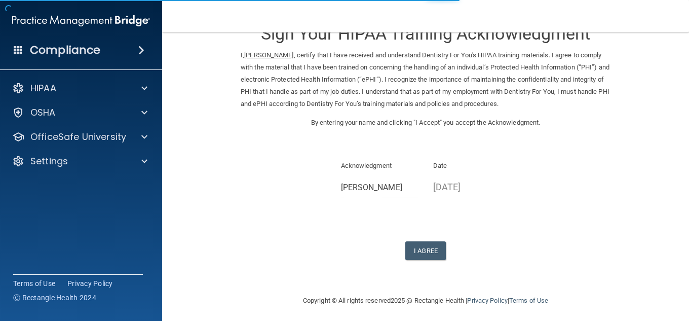
scroll to position [34, 0]
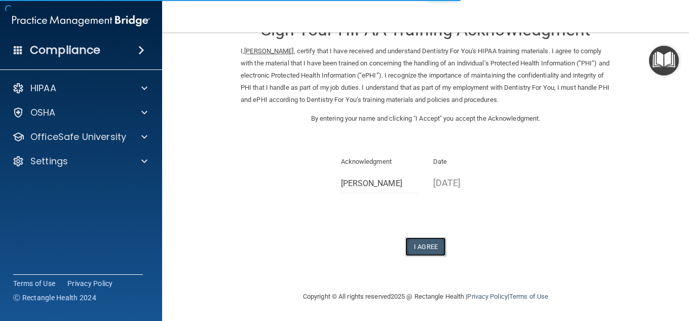
click at [422, 247] on button "I Agree" at bounding box center [425, 246] width 41 height 19
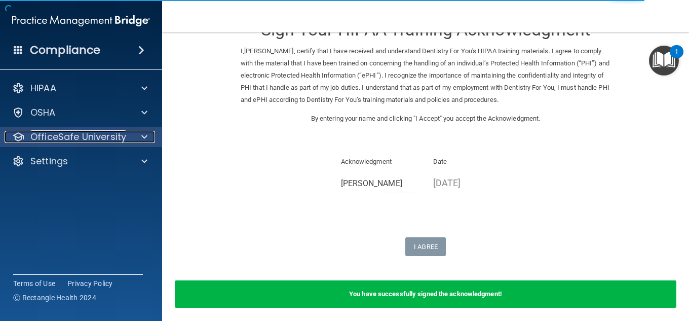
click at [98, 139] on p "OfficeSafe University" at bounding box center [78, 137] width 96 height 12
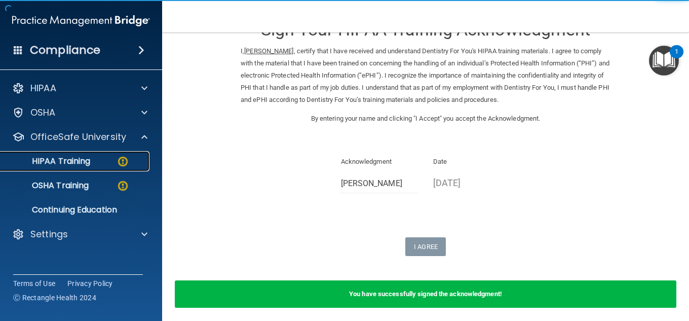
click at [130, 162] on div "HIPAA Training" at bounding box center [76, 161] width 138 height 10
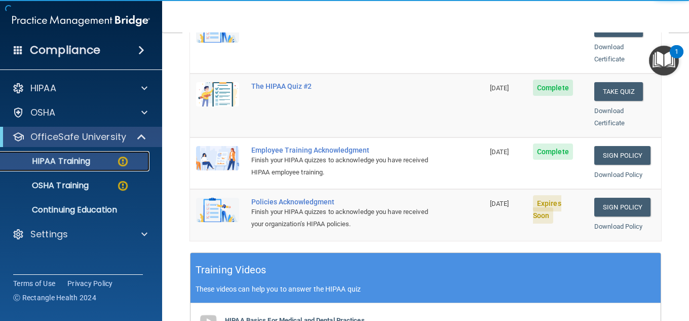
scroll to position [175, 0]
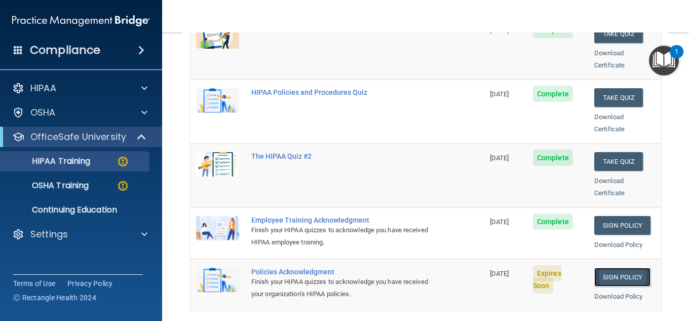
click at [605, 269] on link "Sign Policy" at bounding box center [622, 276] width 56 height 19
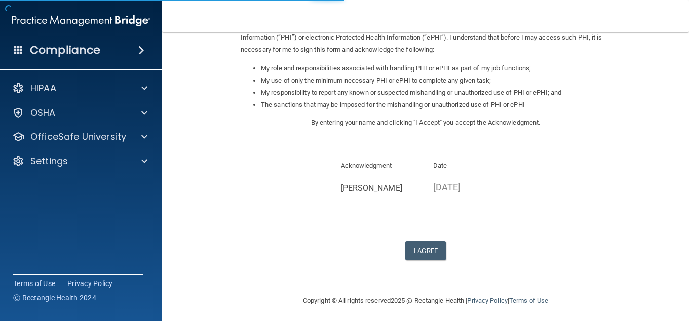
scroll to position [143, 0]
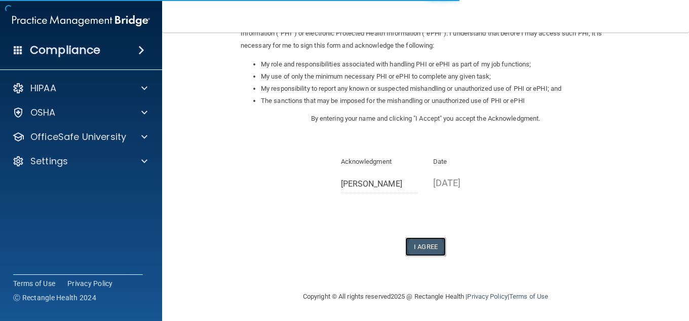
click at [429, 243] on button "I Agree" at bounding box center [425, 246] width 41 height 19
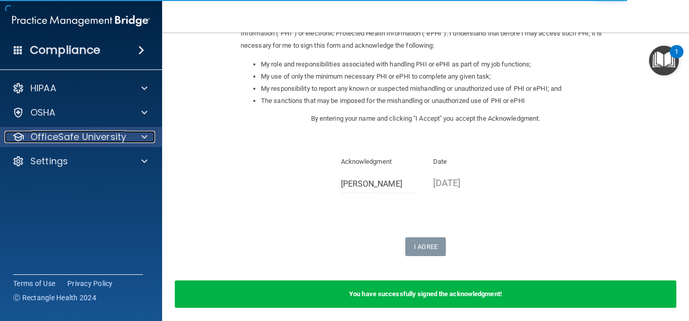
click at [109, 132] on p "OfficeSafe University" at bounding box center [78, 137] width 96 height 12
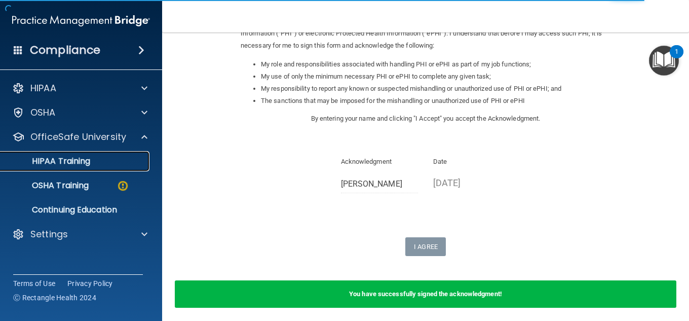
click at [104, 156] on div "HIPAA Training" at bounding box center [76, 161] width 138 height 10
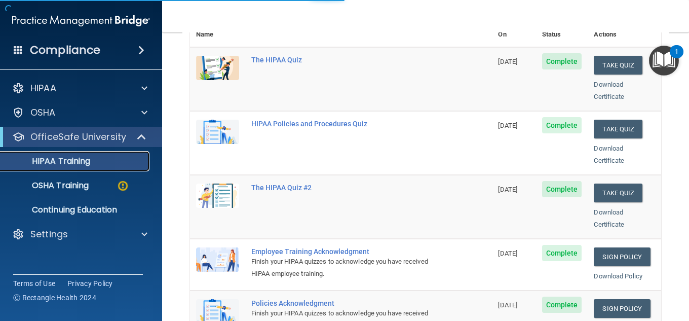
scroll to position [439, 0]
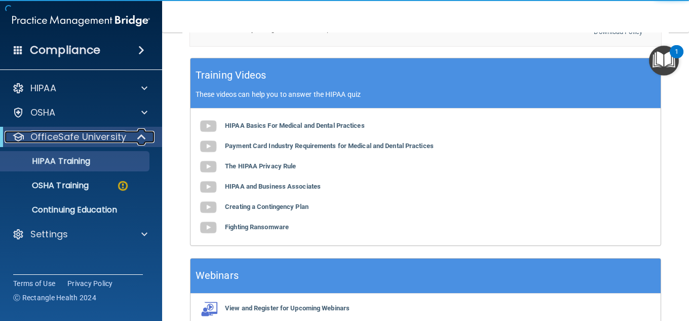
click at [110, 139] on p "OfficeSafe University" at bounding box center [78, 137] width 96 height 12
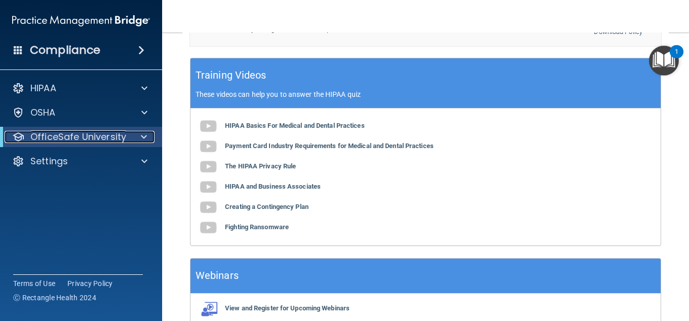
click at [100, 136] on p "OfficeSafe University" at bounding box center [78, 137] width 96 height 12
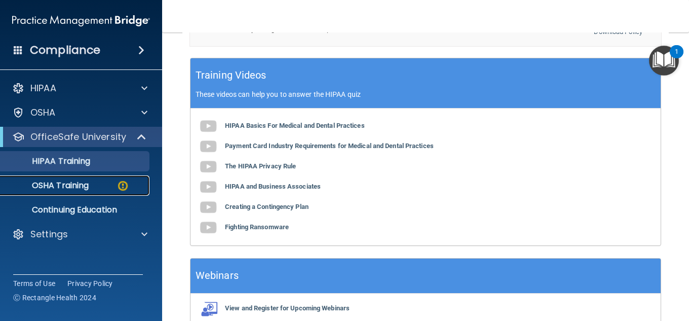
click at [106, 186] on div "OSHA Training" at bounding box center [76, 185] width 138 height 10
